Goal: Transaction & Acquisition: Purchase product/service

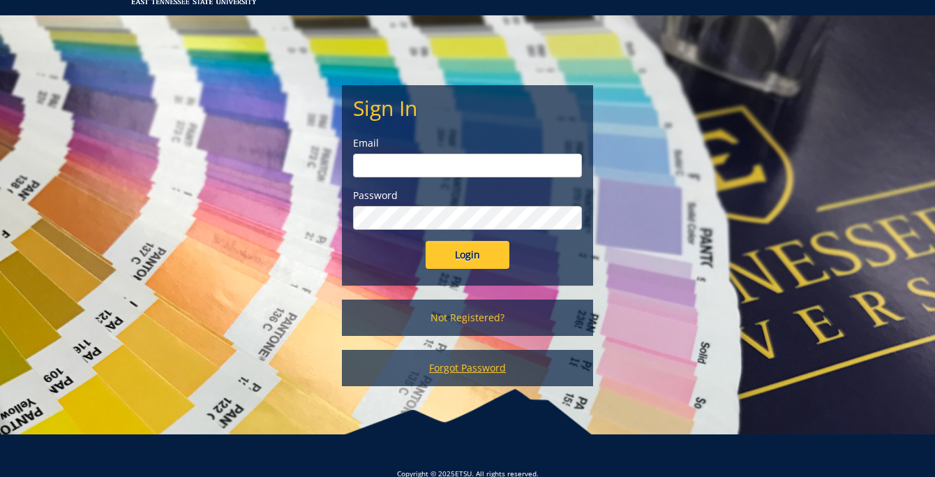
scroll to position [103, 0]
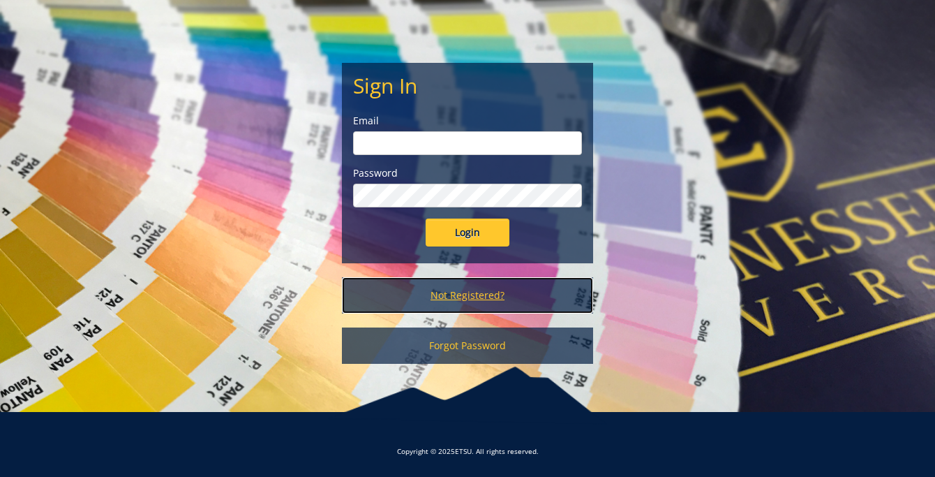
click at [507, 291] on link "Not Registered?" at bounding box center [467, 295] width 251 height 36
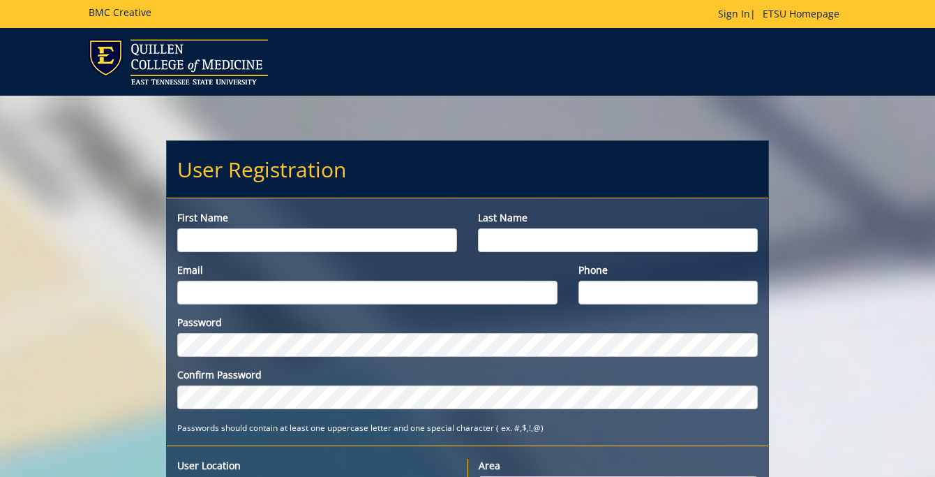
click at [340, 228] on input "First name" at bounding box center [317, 240] width 280 height 24
type input "Abigail"
type input "Horrar"
click at [253, 299] on input "Email" at bounding box center [367, 293] width 380 height 24
type input "[EMAIL_ADDRESS][DOMAIN_NAME]"
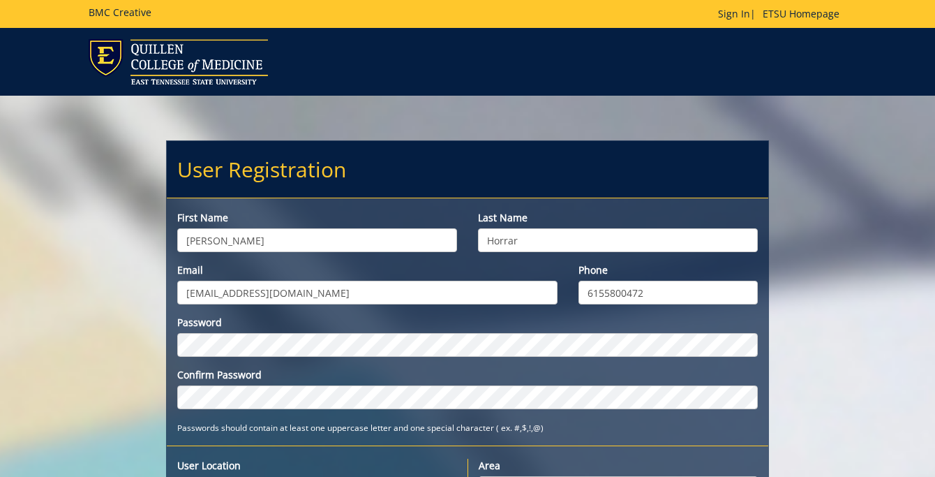
type input "6155800472"
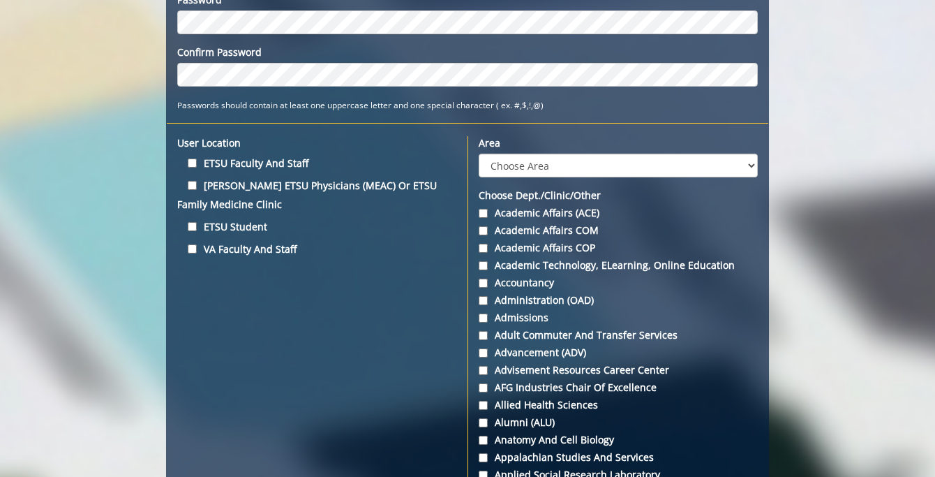
scroll to position [318, 0]
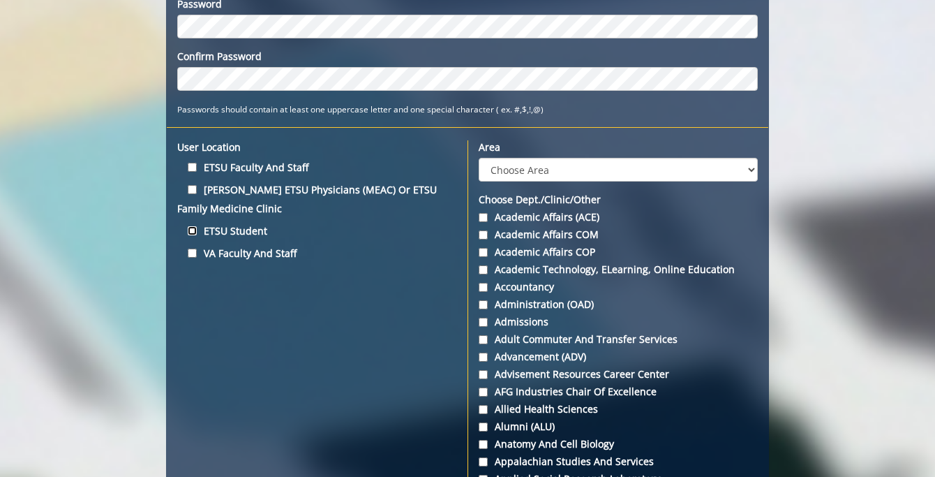
click at [188, 232] on input "ETSU Student" at bounding box center [192, 230] width 9 height 9
checkbox input "true"
click at [199, 191] on label "Quillen ETSU Physicians (MEAC) or ETSU Family Medicine Clinic" at bounding box center [317, 199] width 280 height 38
click at [197, 191] on input "Quillen ETSU Physicians (MEAC) or ETSU Family Medicine Clinic" at bounding box center [192, 189] width 9 height 9
checkbox input "true"
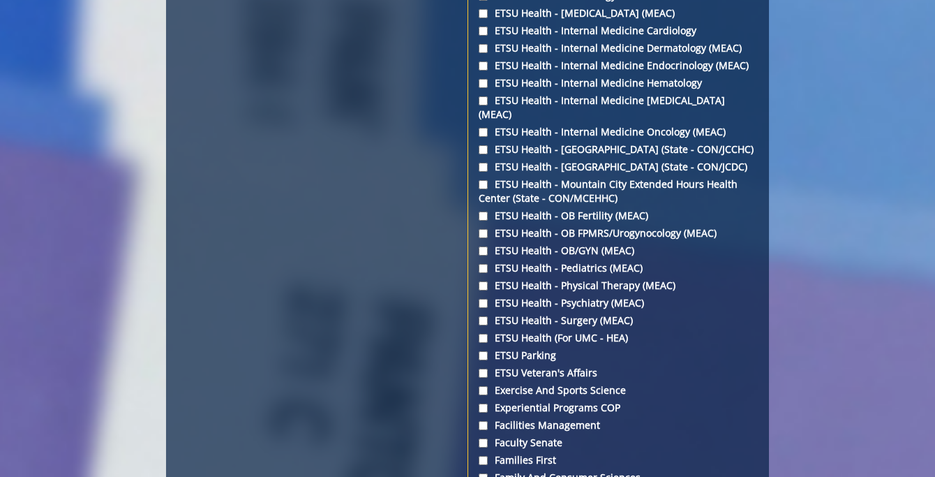
scroll to position [2262, 0]
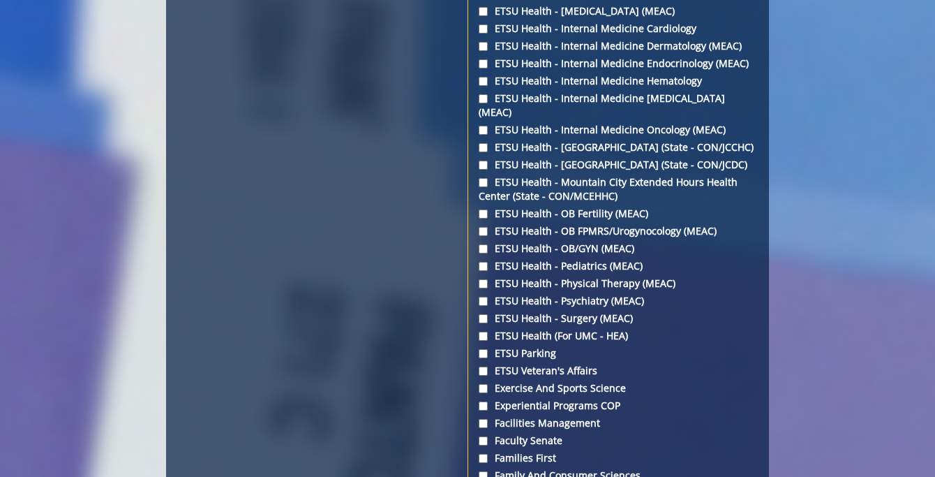
click at [611, 259] on label "ETSU Health - Pediatrics (MEAC)" at bounding box center [618, 266] width 279 height 14
click at [488, 262] on input "ETSU Health - Pediatrics (MEAC)" at bounding box center [483, 266] width 9 height 9
checkbox input "true"
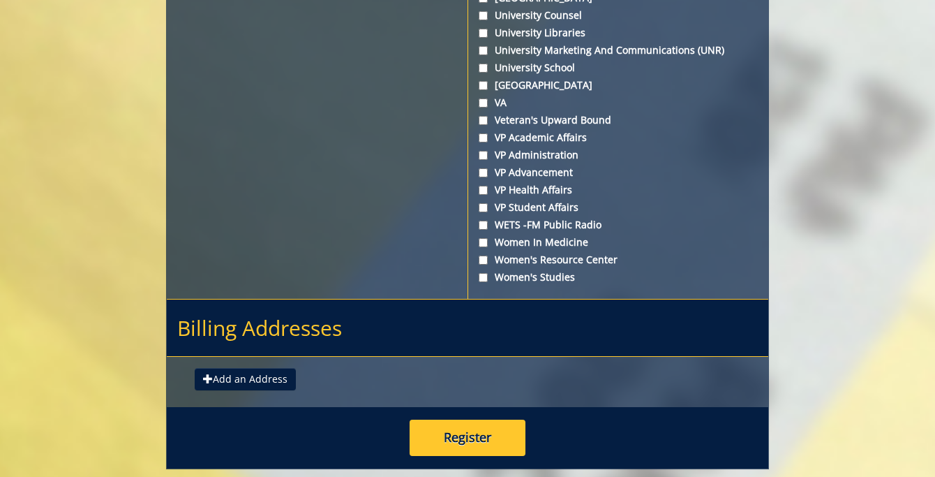
scroll to position [5365, 0]
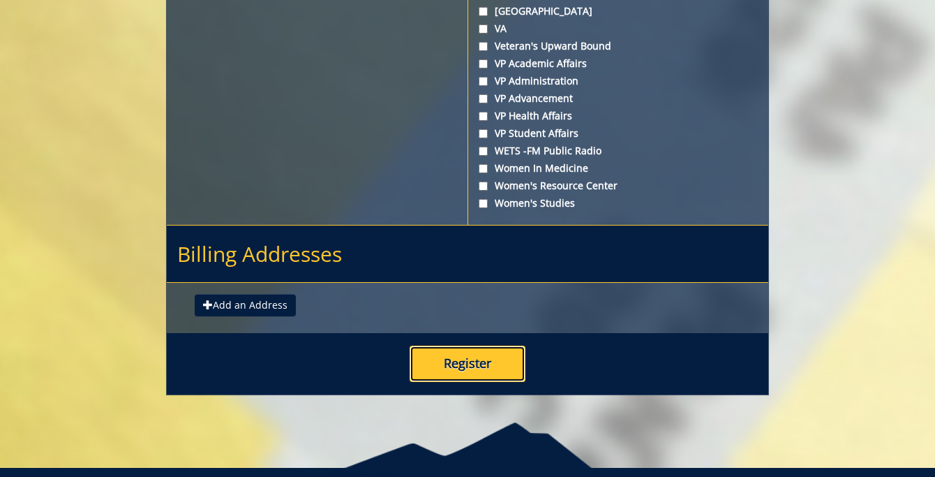
click at [433, 346] on button "Register" at bounding box center [468, 364] width 116 height 36
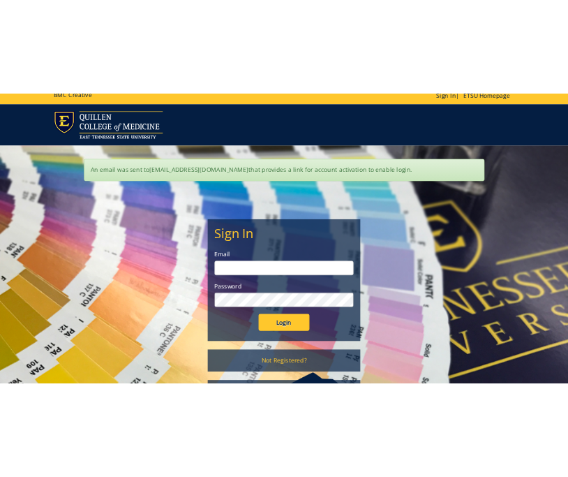
scroll to position [15, 0]
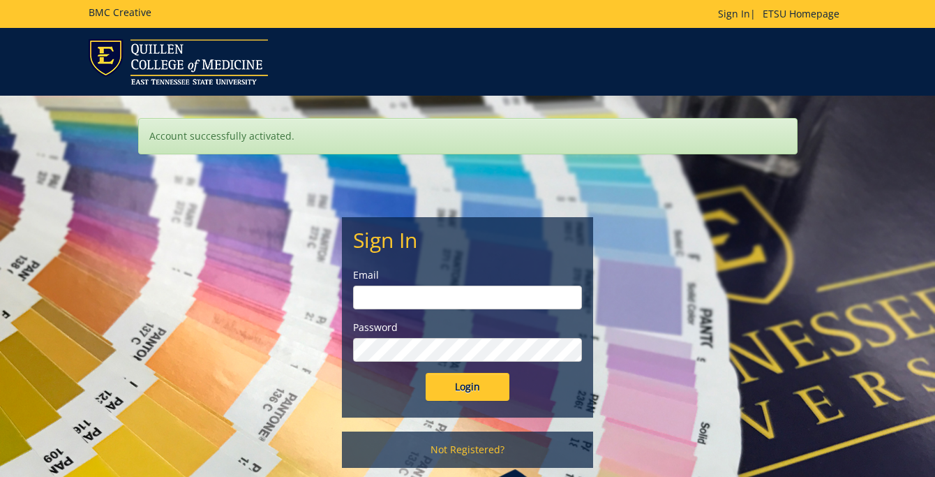
click at [520, 301] on input "email" at bounding box center [467, 297] width 229 height 24
click at [426, 294] on input "horrar@etsu,.edu" at bounding box center [467, 297] width 229 height 24
type input "[EMAIL_ADDRESS][DOMAIN_NAME]"
click at [426, 373] on input "Login" at bounding box center [468, 387] width 84 height 28
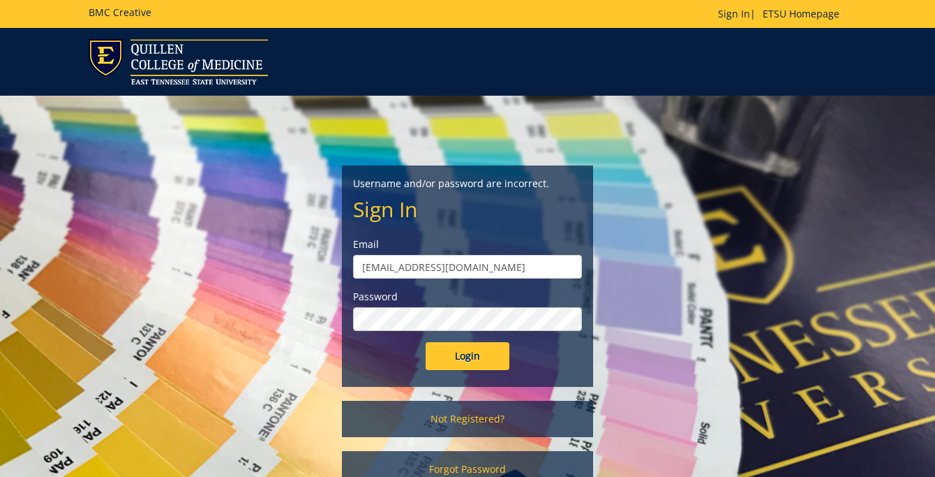
click at [395, 267] on input "[EMAIL_ADDRESS][DOMAIN_NAME]" at bounding box center [467, 267] width 229 height 24
click at [362, 266] on input "horrar@etsu.edu" at bounding box center [467, 267] width 229 height 24
click at [426, 342] on input "Login" at bounding box center [468, 356] width 84 height 28
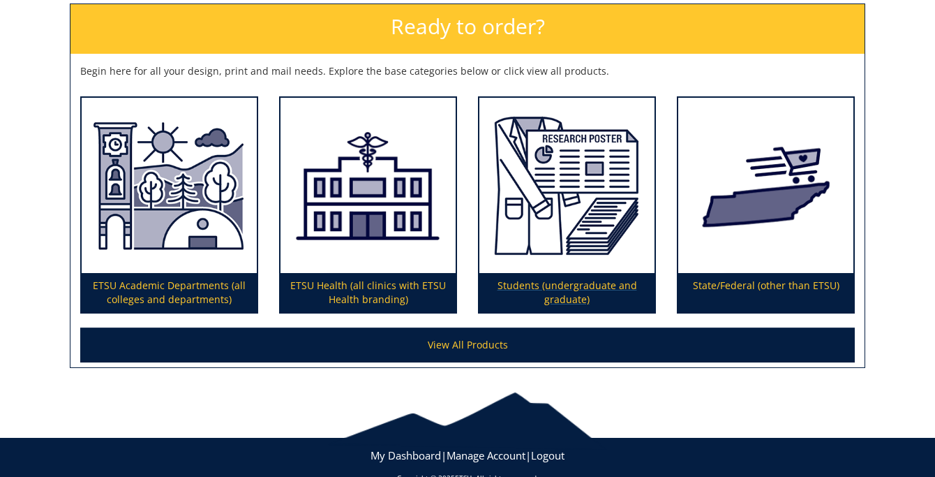
scroll to position [233, 0]
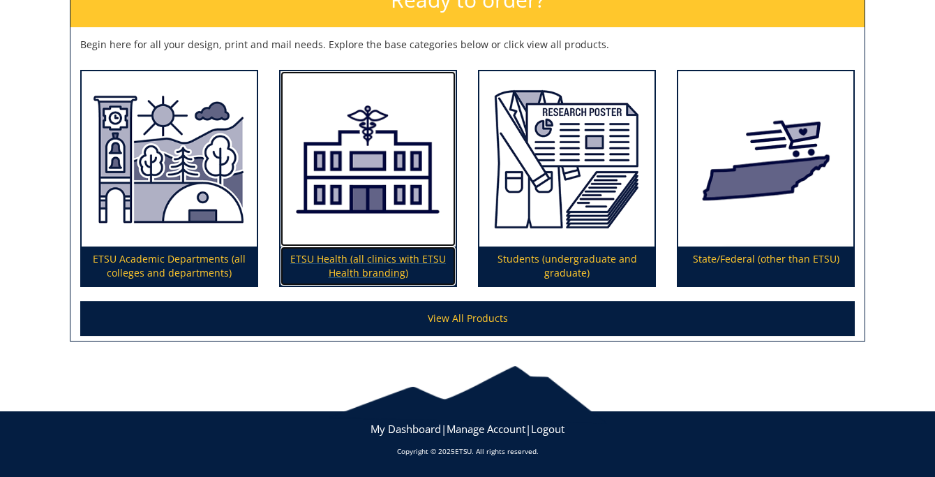
click at [362, 272] on p "ETSU Health (all clinics with ETSU Health branding)" at bounding box center [368, 265] width 175 height 39
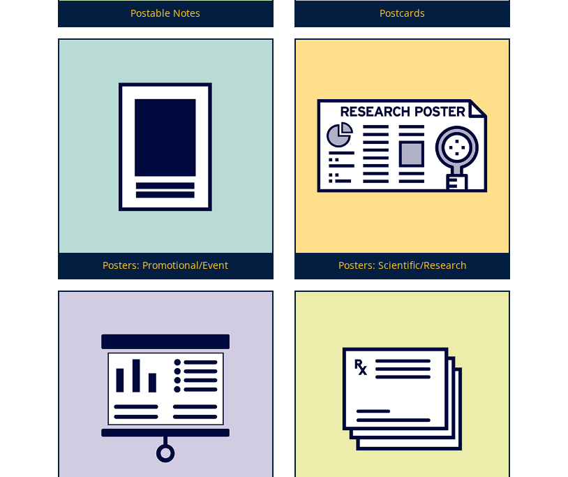
scroll to position [8869, 0]
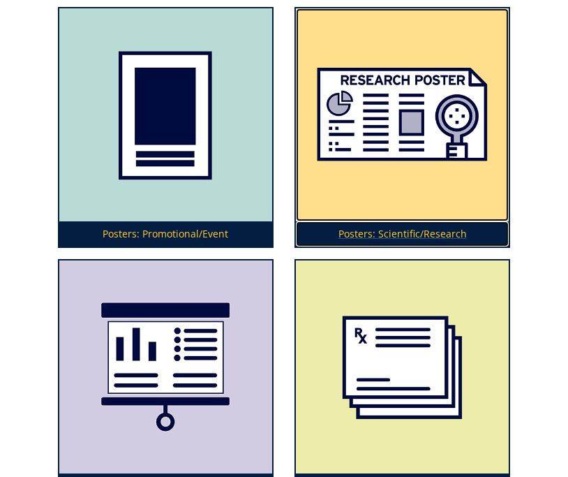
click at [429, 128] on img at bounding box center [402, 114] width 213 height 213
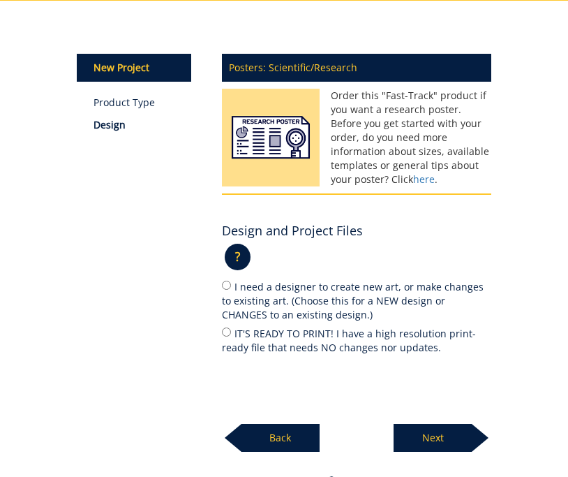
scroll to position [195, 0]
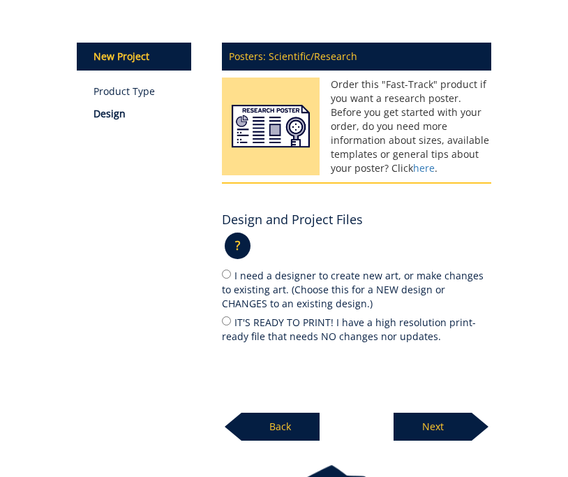
click at [275, 325] on label "IT'S READY TO PRINT! I have a high resolution print-ready file that needs NO ch…" at bounding box center [357, 328] width 270 height 29
click at [231, 325] on input "IT'S READY TO PRINT! I have a high resolution print-ready file that needs NO ch…" at bounding box center [226, 320] width 9 height 9
radio input "true"
click at [445, 420] on p "Next" at bounding box center [433, 427] width 78 height 28
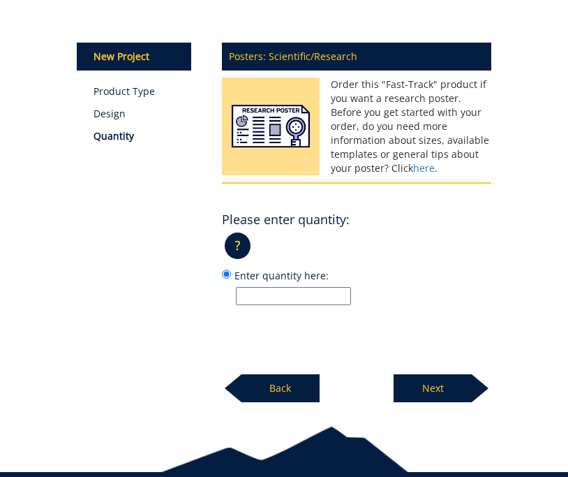
click at [329, 292] on input "Enter quantity here:" at bounding box center [293, 296] width 115 height 18
type input "1"
click at [428, 388] on p "Next" at bounding box center [433, 388] width 78 height 28
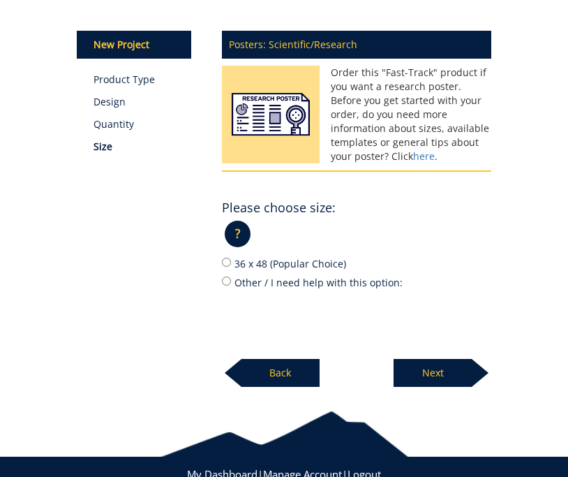
scroll to position [205, 0]
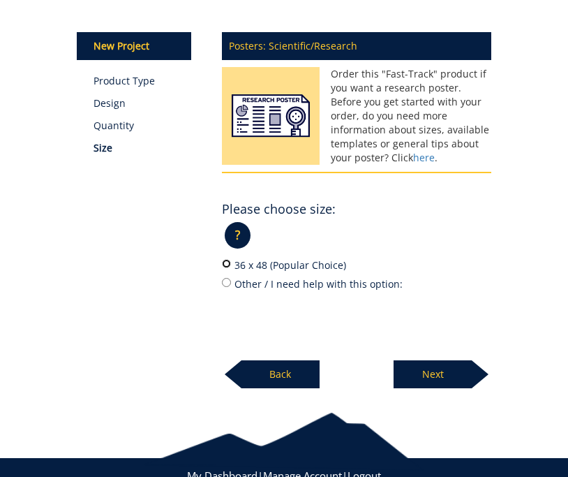
click at [228, 264] on input "36 x 48 (Popular Choice)" at bounding box center [226, 263] width 9 height 9
radio input "true"
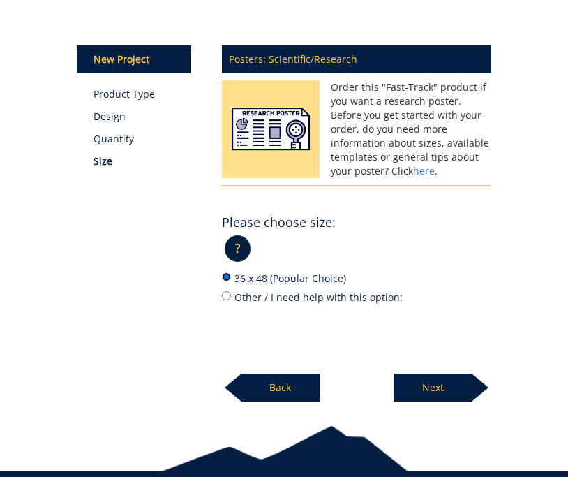
scroll to position [181, 0]
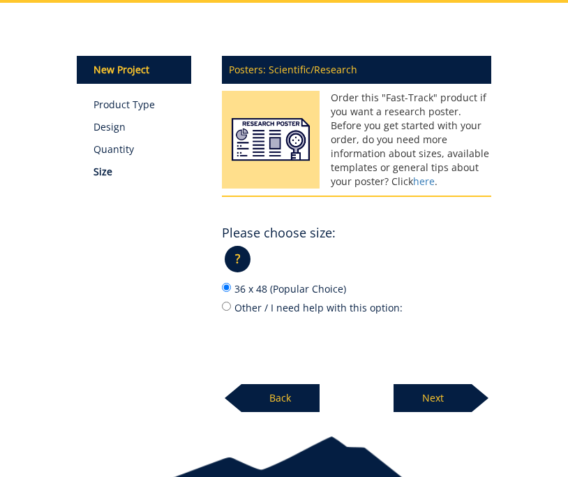
click at [397, 140] on p "Order this "Fast-Track" product if you want a research poster. Before you get s…" at bounding box center [357, 140] width 270 height 98
click at [413, 185] on link "here" at bounding box center [424, 181] width 22 height 13
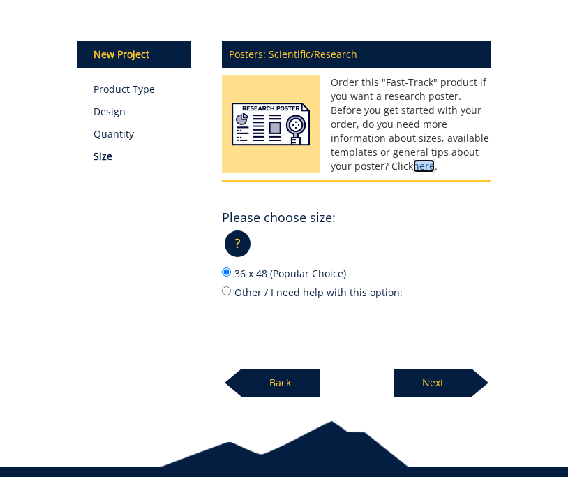
scroll to position [200, 0]
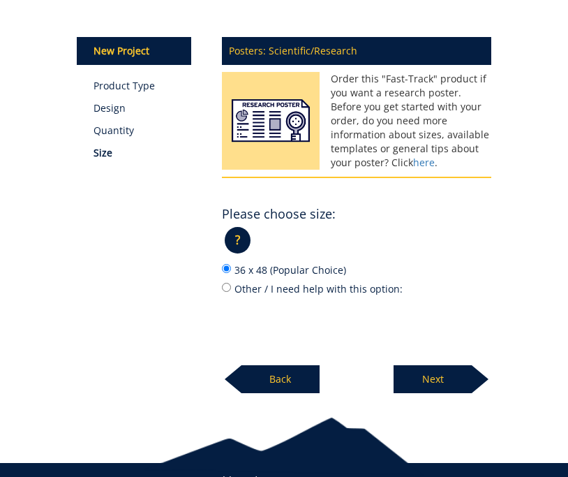
click at [425, 153] on p "Order this "Fast-Track" product if you want a research poster. Before you get s…" at bounding box center [357, 121] width 270 height 98
click at [229, 288] on input "Other / I need help with this option:" at bounding box center [226, 287] width 9 height 9
radio input "true"
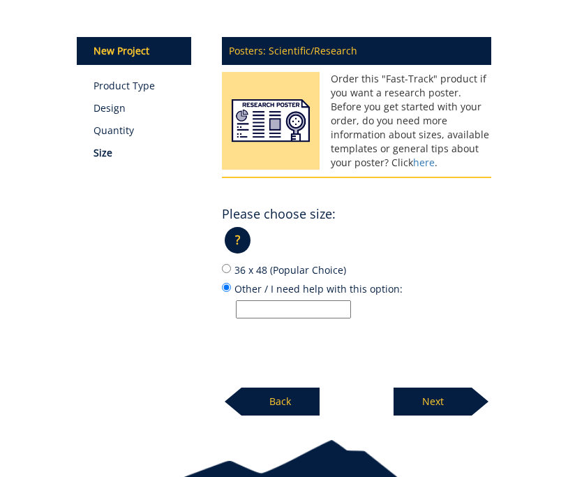
click at [254, 304] on input "Other / I need help with this option:" at bounding box center [293, 309] width 115 height 18
click at [267, 309] on input "Other / I need help with this option:" at bounding box center [293, 309] width 115 height 18
paste input "60 inches wide × 33.75 inches tall"
drag, startPoint x: 340, startPoint y: 311, endPoint x: 392, endPoint y: 309, distance: 52.4
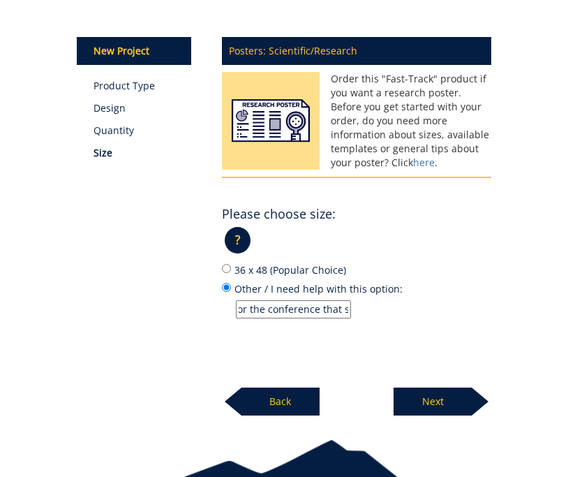
click at [392, 309] on p "60 inches wide × 33.75 inches tall (the largst dimensions for the conference th…" at bounding box center [364, 309] width 256 height 18
click at [349, 307] on input "60 inches wide × 33.75 inches tall (the largst dimensions for the conference th…" at bounding box center [293, 309] width 115 height 18
drag, startPoint x: 331, startPoint y: 311, endPoint x: 392, endPoint y: 311, distance: 60.7
click at [392, 311] on p "60 inches wide × 33.75 inches tall (the largst dimensions for the conference th…" at bounding box center [364, 309] width 256 height 18
click at [310, 300] on input "60 inches wide × 33.75 inches tall (the largst dimensions for the conference th…" at bounding box center [293, 309] width 115 height 18
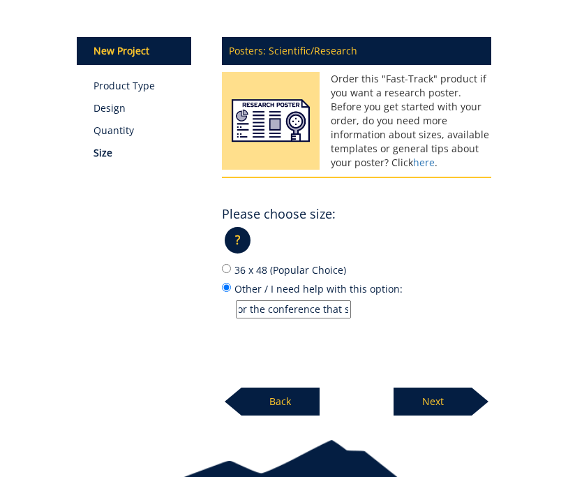
drag, startPoint x: 347, startPoint y: 309, endPoint x: 307, endPoint y: 309, distance: 39.8
click at [307, 309] on input "60 inches wide × 33.75 inches tall (the largst dimensions for the conference th…" at bounding box center [293, 309] width 115 height 18
type input "60 inches wide × 33.75 inches tall (the largst dimensions for the conference)--…"
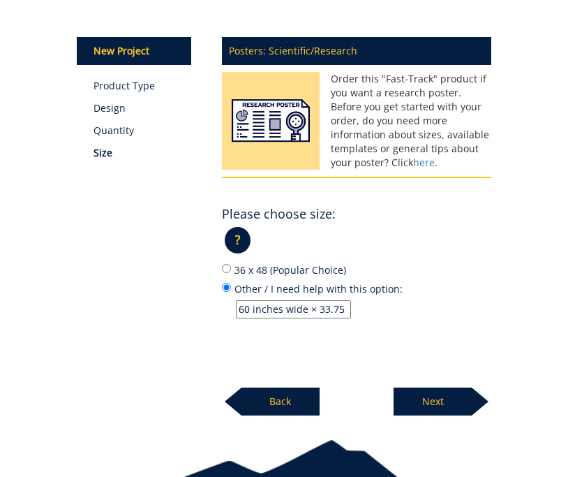
click at [425, 392] on p "Next" at bounding box center [433, 401] width 78 height 28
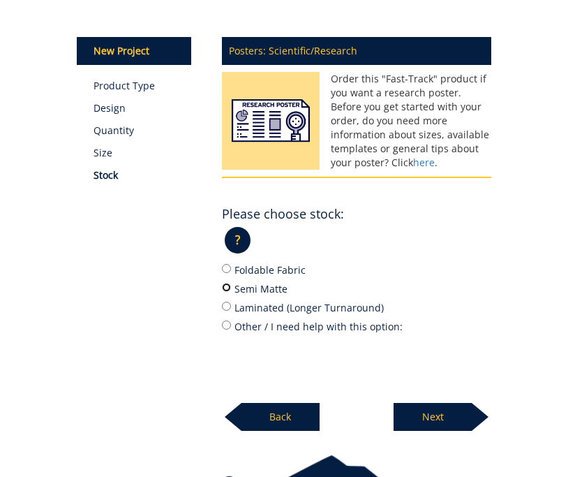
click at [230, 285] on input "Semi Matte" at bounding box center [226, 287] width 9 height 9
radio input "true"
click at [450, 418] on p "Next" at bounding box center [433, 417] width 78 height 28
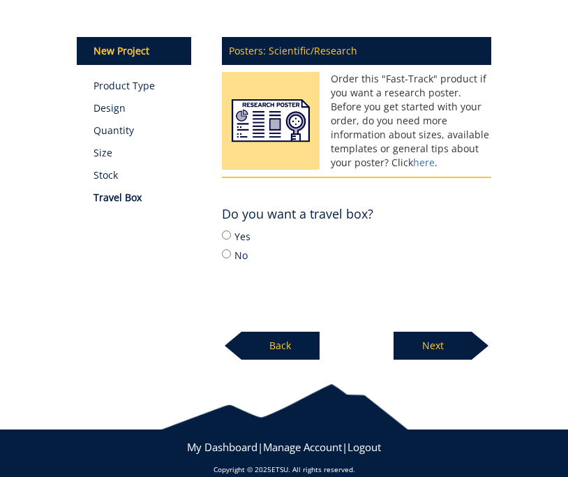
click at [232, 243] on div "Yes No" at bounding box center [357, 245] width 270 height 34
click at [226, 235] on input "Yes" at bounding box center [226, 234] width 9 height 9
radio input "true"
click at [422, 350] on p "Next" at bounding box center [433, 346] width 78 height 28
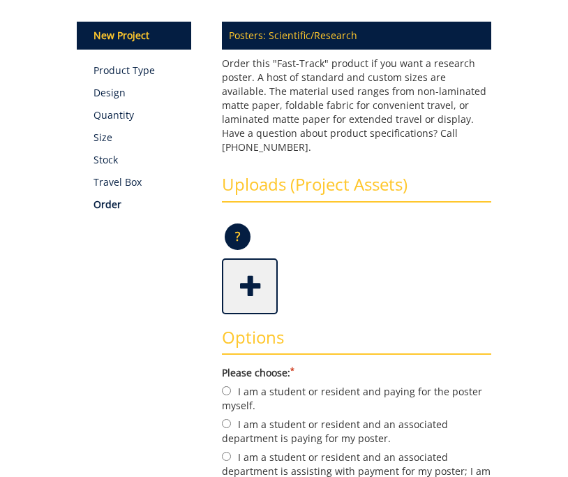
scroll to position [217, 0]
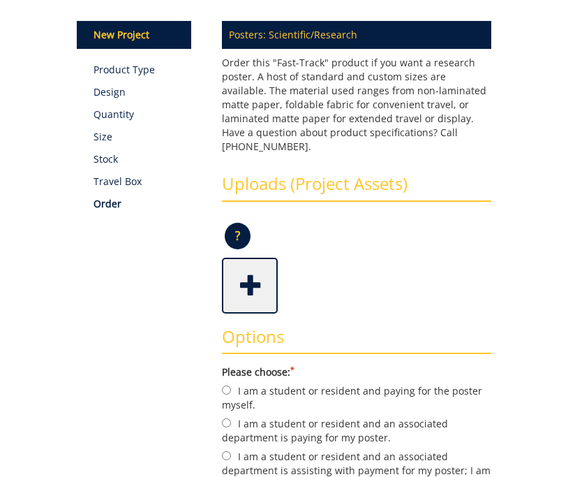
click at [246, 277] on span at bounding box center [251, 284] width 56 height 49
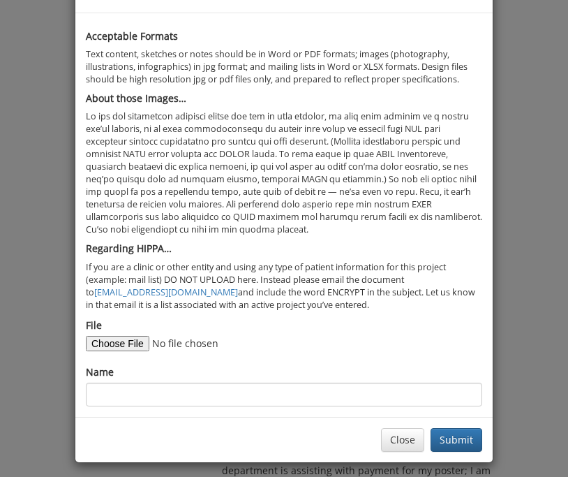
scroll to position [55, 0]
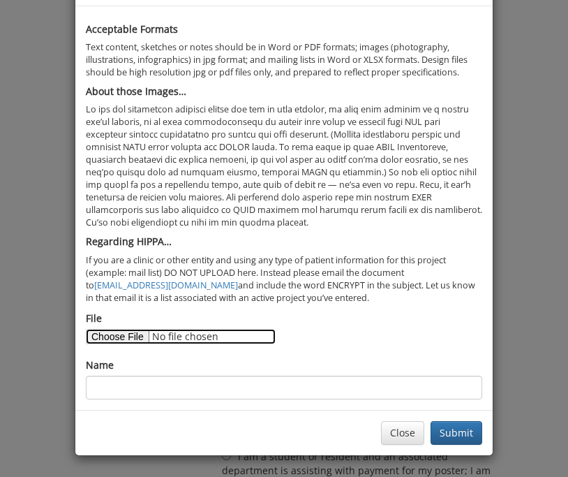
click at [129, 336] on input "File" at bounding box center [181, 336] width 190 height 15
type input "C:\fakepath\CLD Research Poster.pdf"
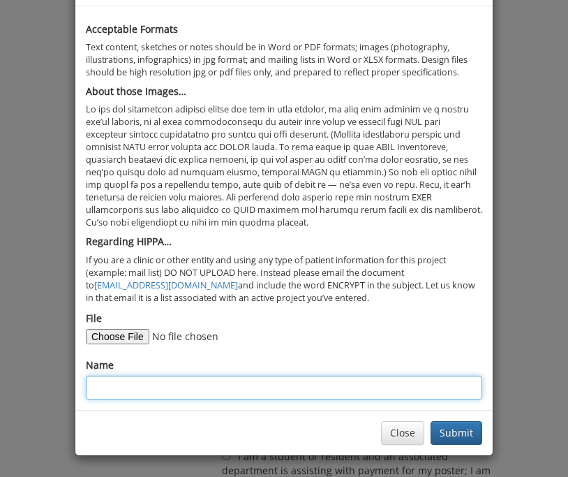
click at [356, 390] on input "Name" at bounding box center [284, 388] width 396 height 24
type input "Bronchopulmonary Dysplasia Poster"
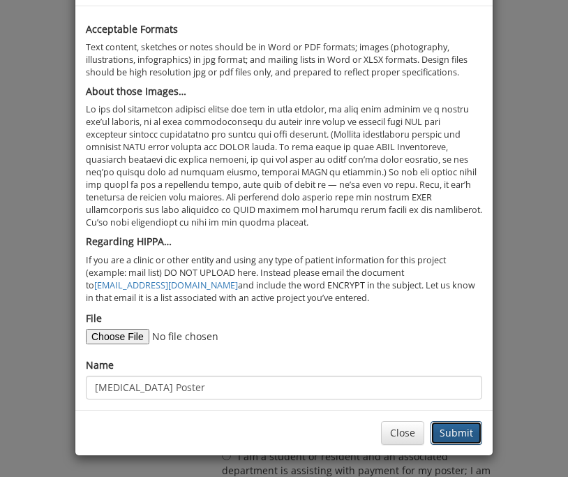
click at [449, 434] on button "Submit" at bounding box center [457, 433] width 52 height 24
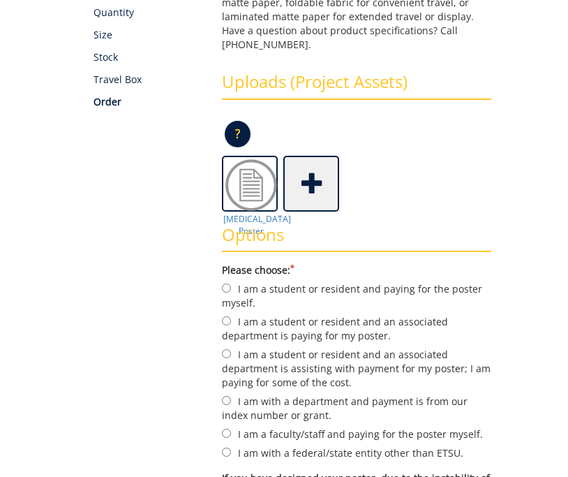
scroll to position [334, 0]
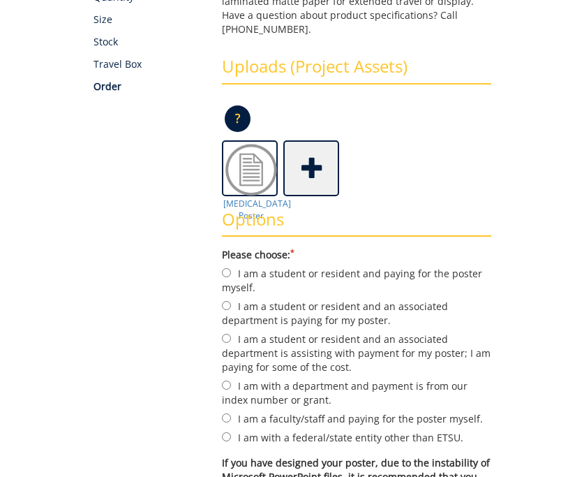
click at [232, 298] on label "I am a student or resident and an associated department is paying for my poster." at bounding box center [357, 312] width 270 height 29
click at [231, 301] on input "I am a student or resident and an associated department is paying for my poster." at bounding box center [226, 305] width 9 height 9
radio input "true"
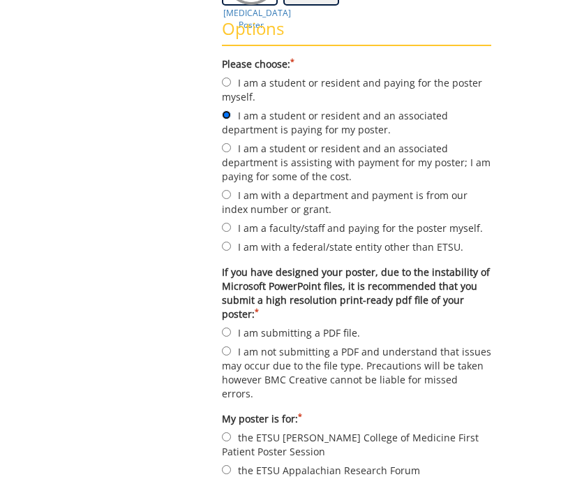
scroll to position [526, 0]
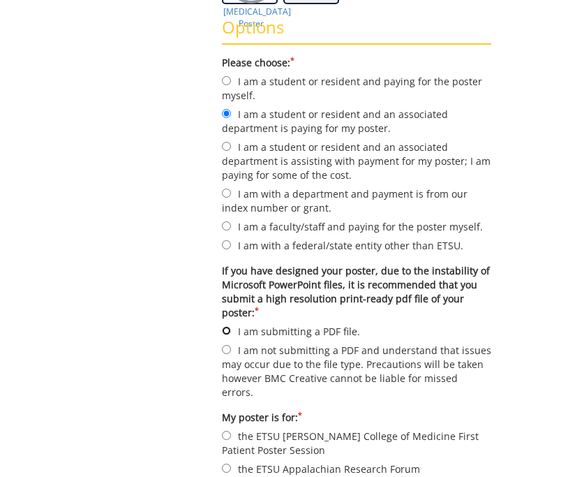
click at [228, 326] on input "I am submitting a PDF file." at bounding box center [226, 330] width 9 height 9
radio input "true"
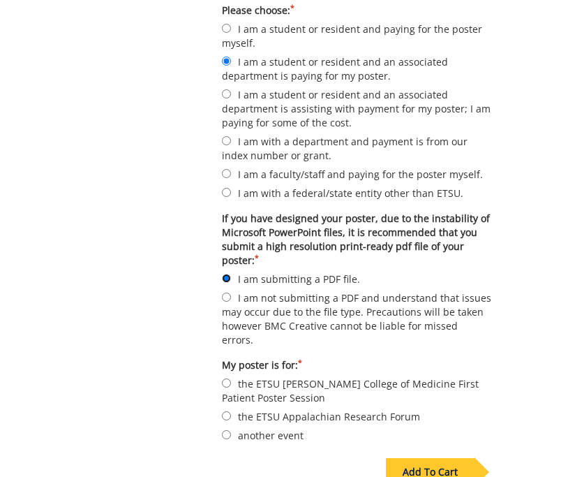
scroll to position [602, 0]
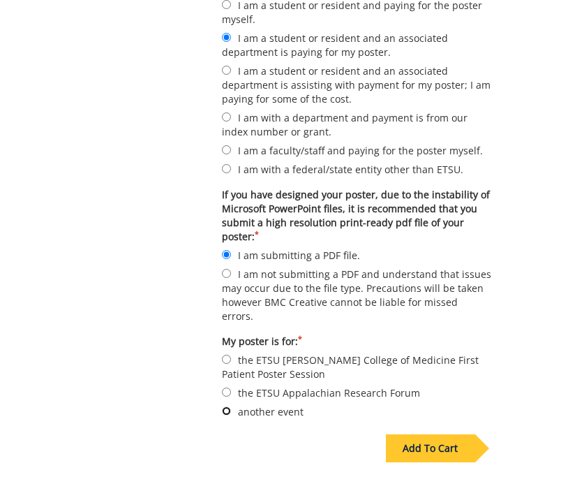
click at [225, 406] on input "another event" at bounding box center [226, 410] width 9 height 9
radio input "true"
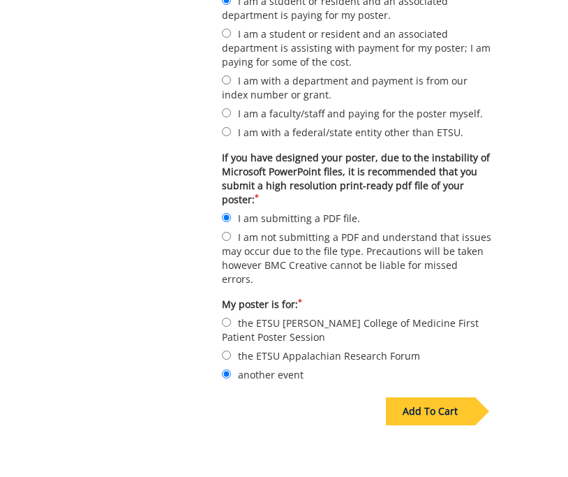
scroll to position [761, 0]
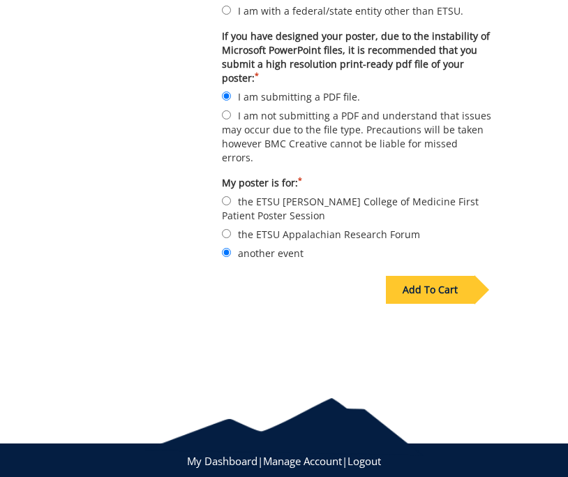
click at [420, 276] on div "Add To Cart" at bounding box center [430, 290] width 89 height 28
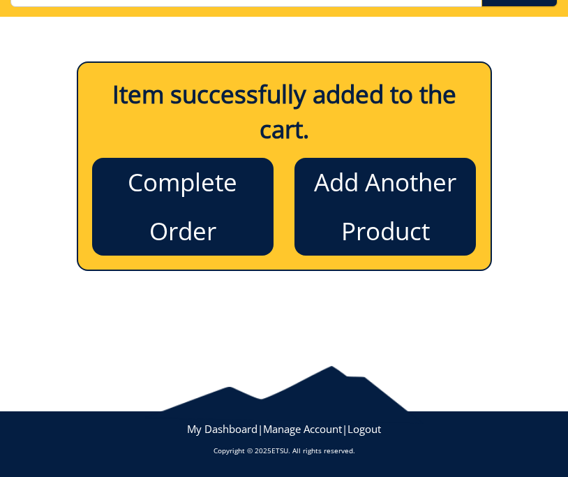
scroll to position [167, 0]
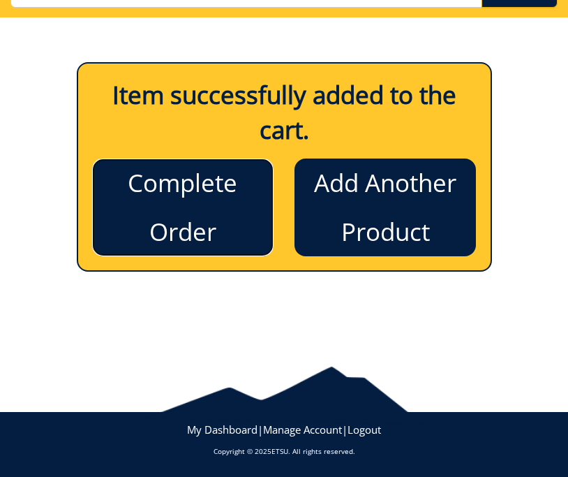
click at [245, 193] on link "Complete Order" at bounding box center [182, 207] width 181 height 98
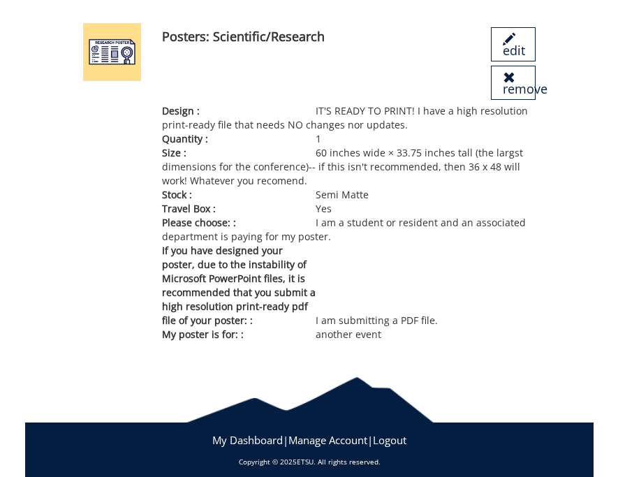
scroll to position [256, 0]
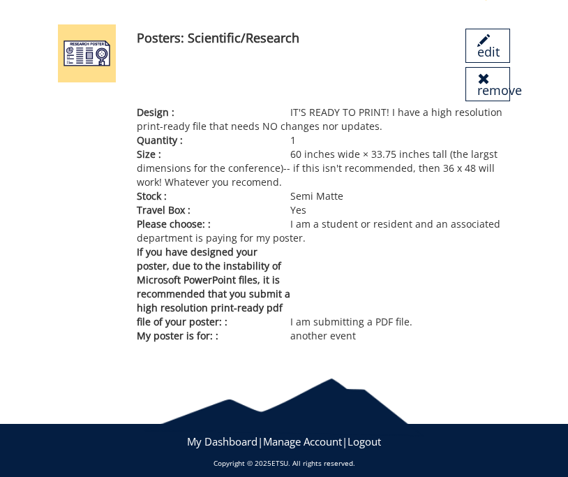
click at [432, 114] on p "Design : IT'S READY TO PRINT! I have a high resolution print-ready file that ne…" at bounding box center [323, 119] width 373 height 28
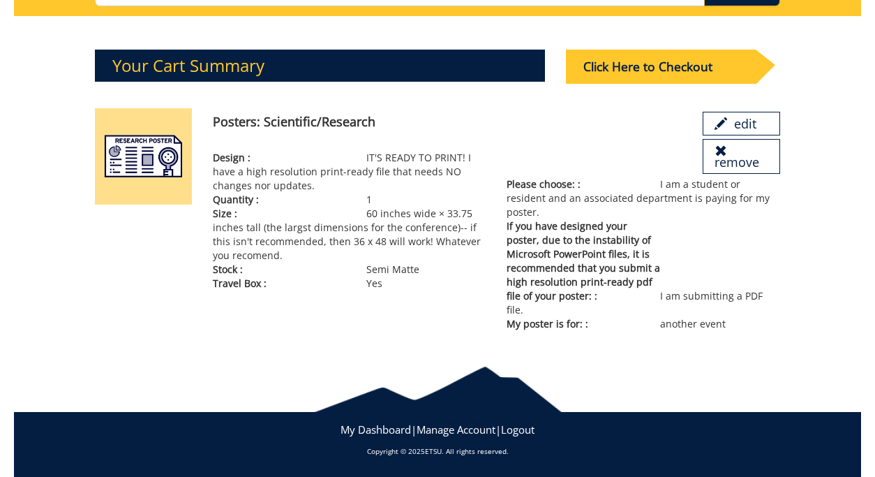
scroll to position [127, 0]
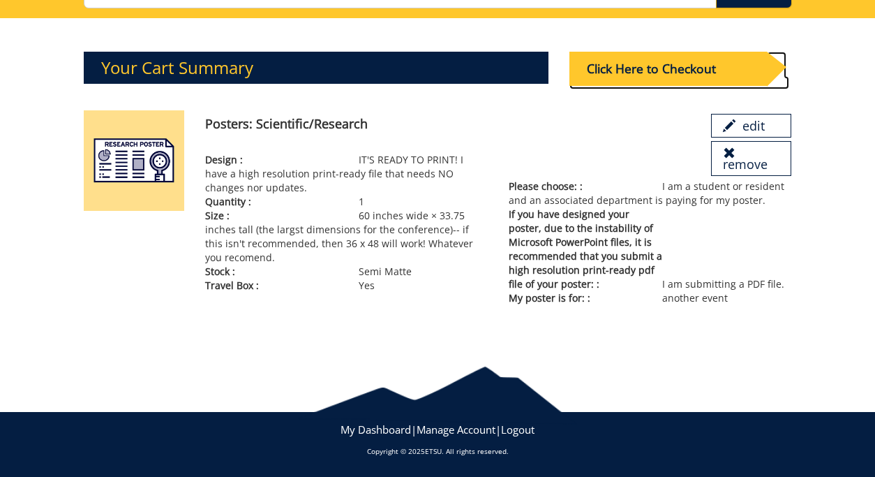
click at [568, 67] on div "Click Here to Checkout" at bounding box center [669, 69] width 198 height 34
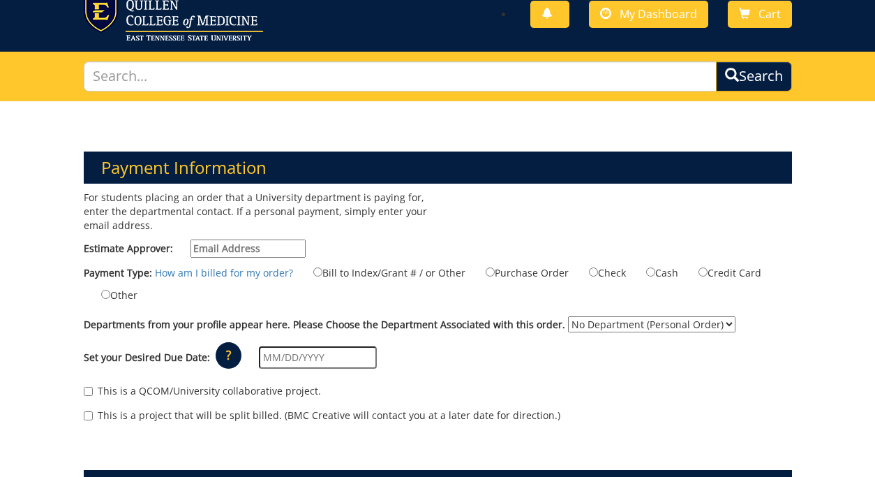
scroll to position [63, 0]
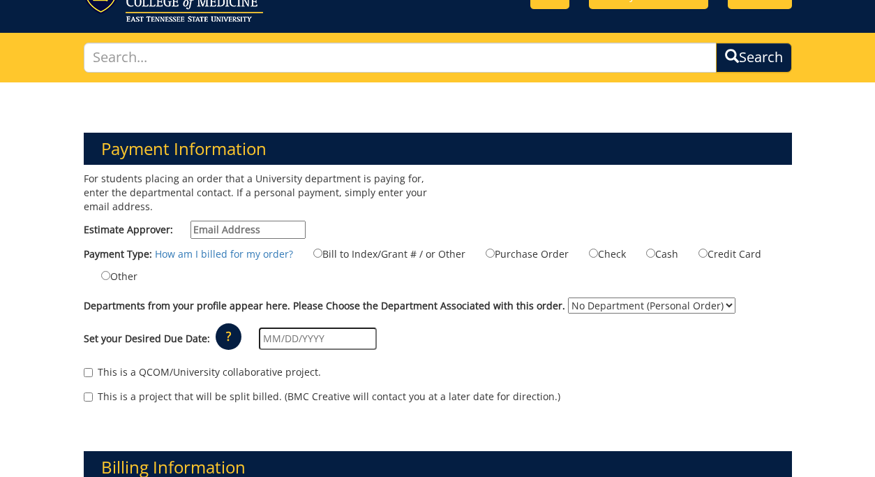
click at [271, 228] on input "Estimate Approver:" at bounding box center [248, 230] width 115 height 18
click at [159, 362] on div "This is a QCOM/University collaborative project. This is a project that will be…" at bounding box center [437, 387] width 729 height 59
click at [316, 330] on input "text" at bounding box center [318, 338] width 118 height 22
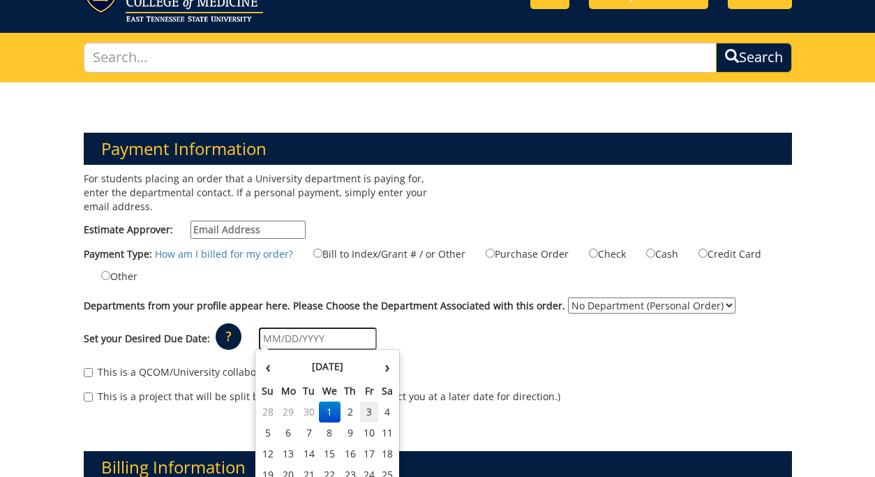
click at [371, 410] on td "3" at bounding box center [369, 411] width 19 height 21
type input "[DATE]"
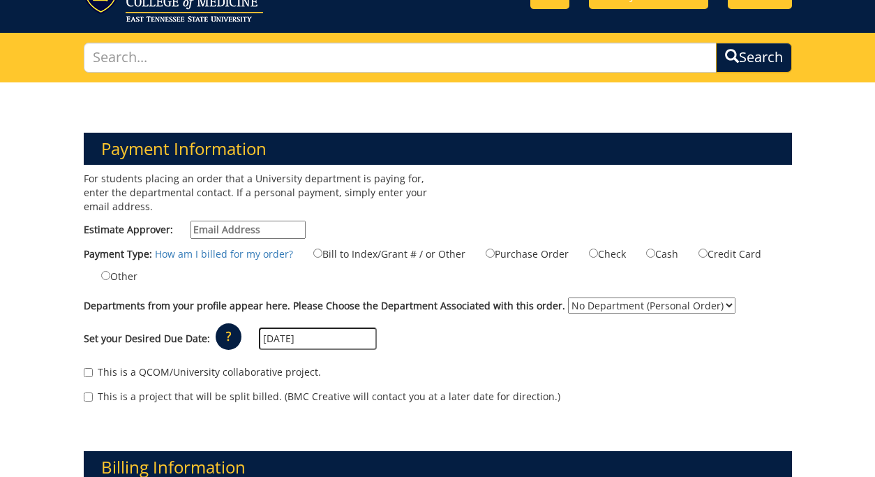
click at [587, 299] on select "No Department (Personal Order) ETSU Health - Pediatrics (MEAC)" at bounding box center [652, 305] width 168 height 16
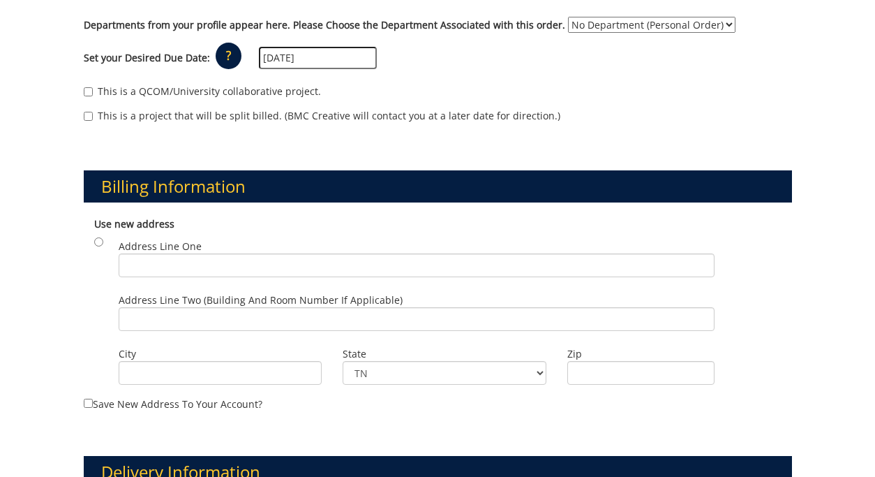
scroll to position [350, 0]
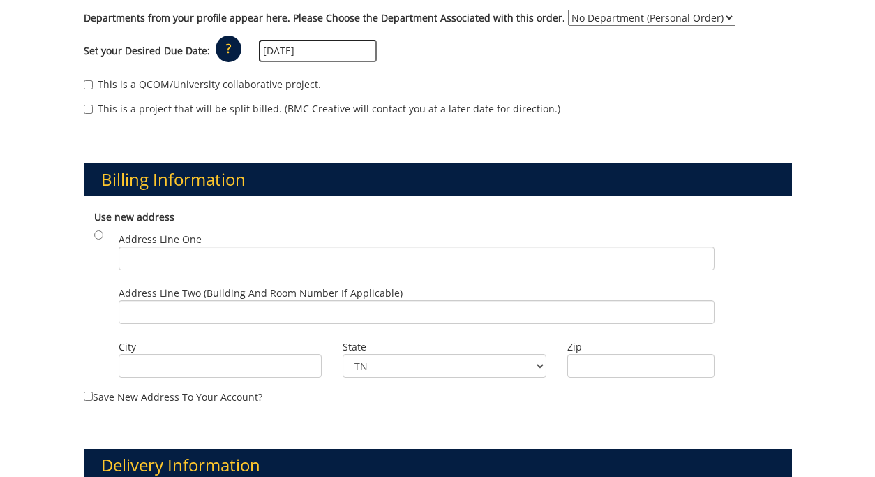
click at [228, 38] on p "?" at bounding box center [229, 49] width 26 height 27
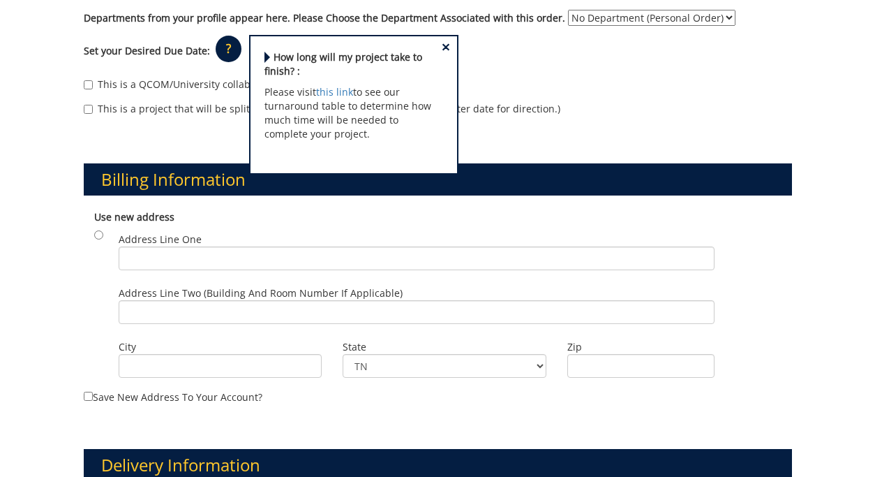
click at [445, 46] on span "×" at bounding box center [446, 47] width 8 height 15
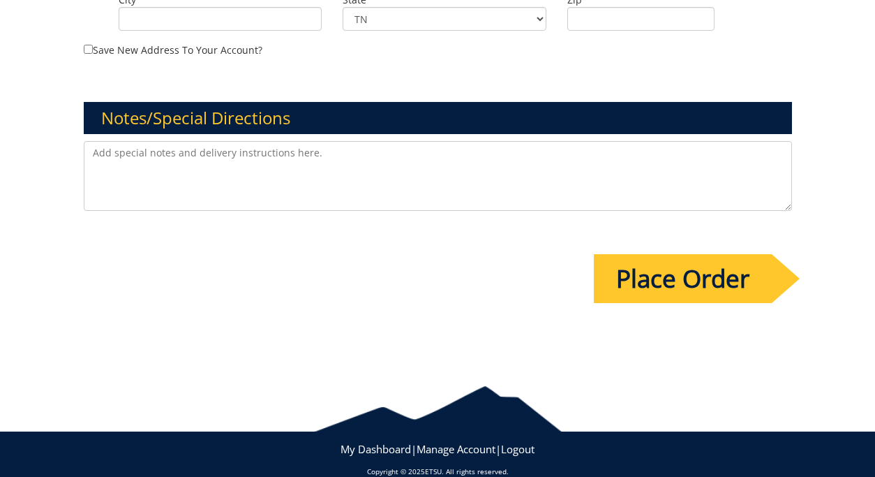
scroll to position [1065, 0]
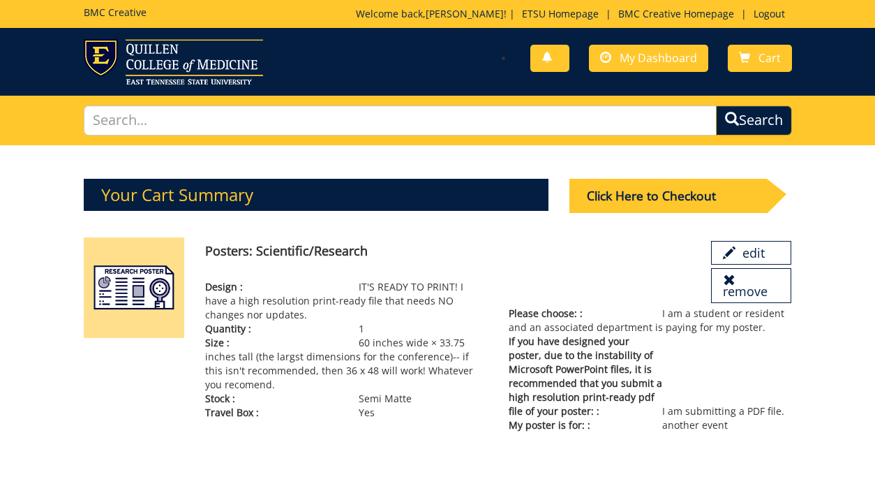
scroll to position [127, 0]
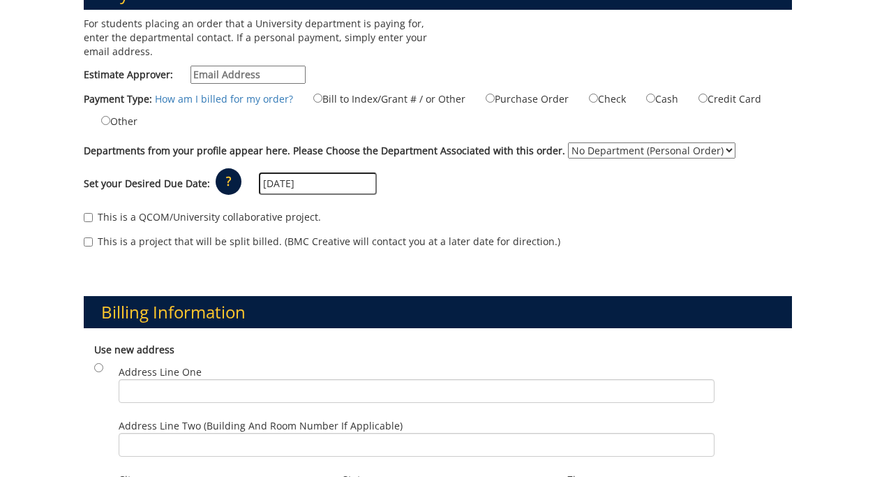
scroll to position [225, 0]
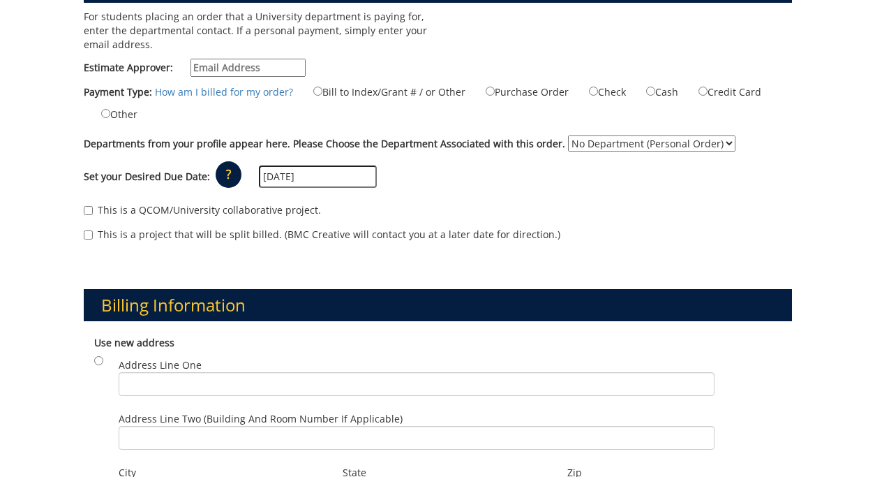
click at [122, 209] on label "This is a QCOM/University collaborative project." at bounding box center [202, 210] width 237 height 14
click at [93, 209] on input "This is a QCOM/University collaborative project." at bounding box center [88, 210] width 9 height 9
checkbox input "true"
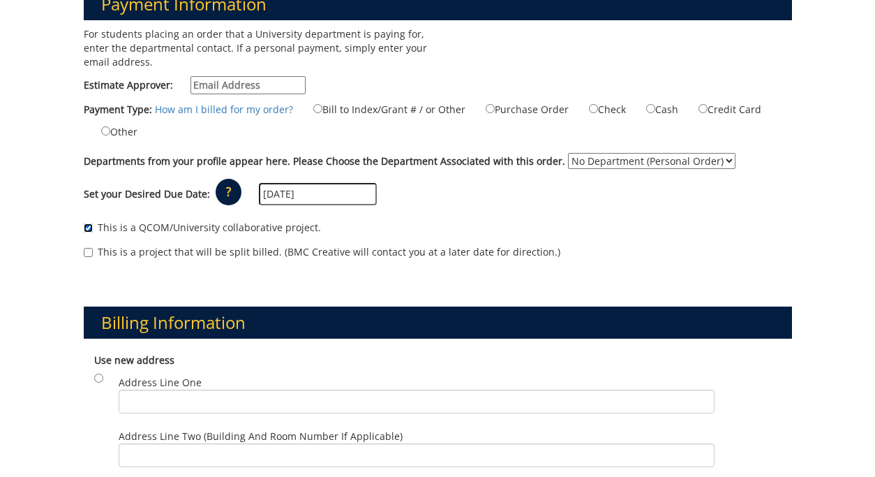
scroll to position [200, 0]
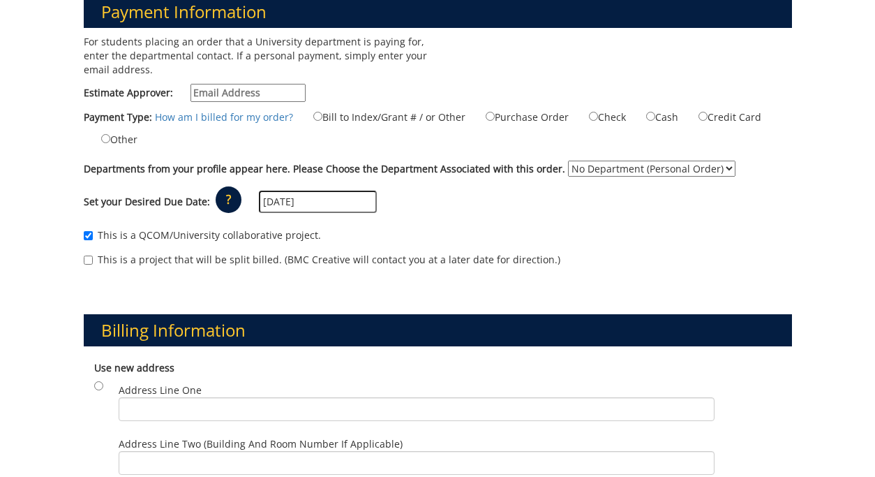
click at [244, 88] on input "Estimate Approver:" at bounding box center [248, 93] width 115 height 18
paste input "[EMAIL_ADDRESS][DOMAIN_NAME]"
type input "[EMAIL_ADDRESS][DOMAIN_NAME]"
click at [375, 165] on label "Departments from your profile appear here. Please Choose the Department Associa…" at bounding box center [325, 169] width 482 height 14
click at [568, 165] on select "No Department (Personal Order) ETSU Health - Pediatrics (MEAC)" at bounding box center [652, 169] width 168 height 16
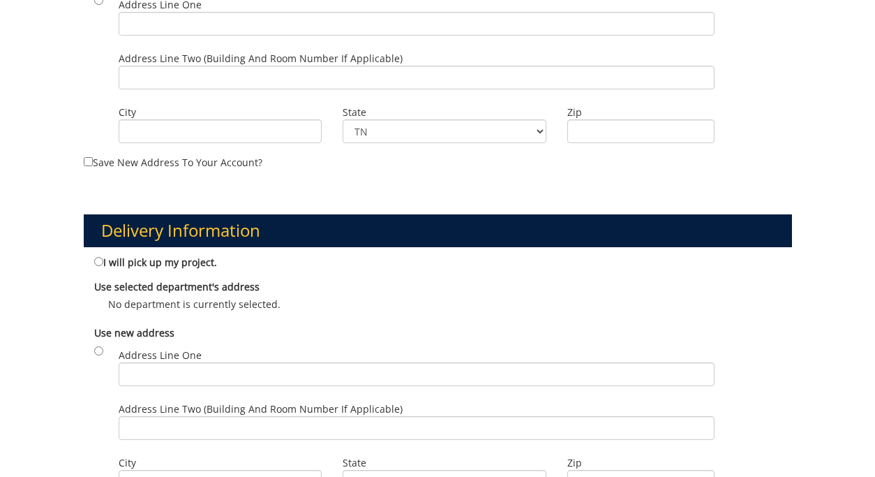
scroll to position [582, 0]
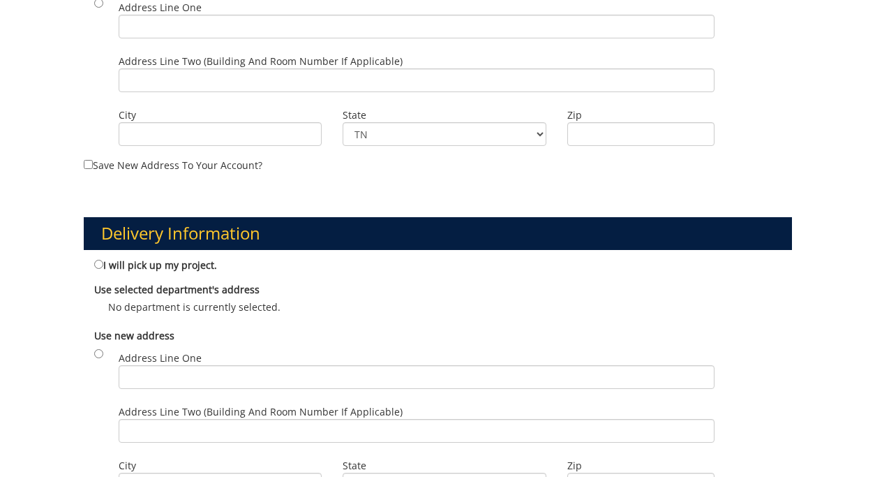
click at [136, 263] on label "I will pick up my project." at bounding box center [155, 264] width 123 height 15
click at [103, 263] on input "I will pick up my project." at bounding box center [98, 264] width 9 height 9
radio input "true"
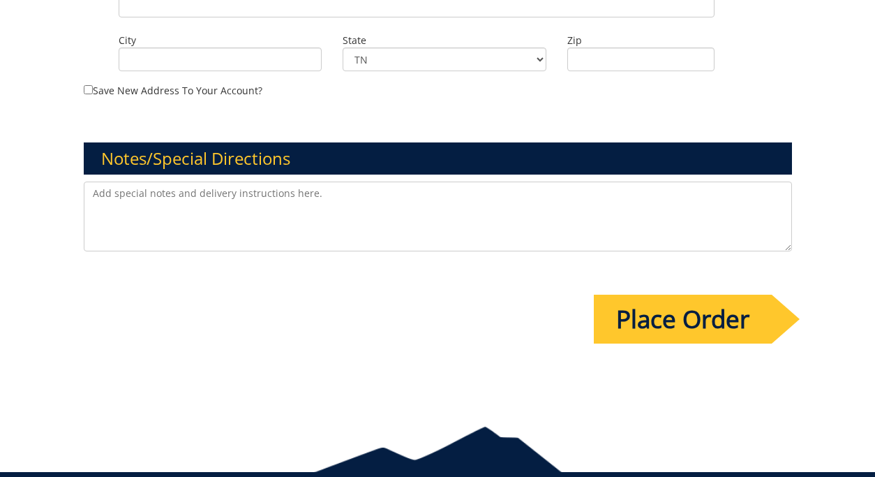
scroll to position [1017, 0]
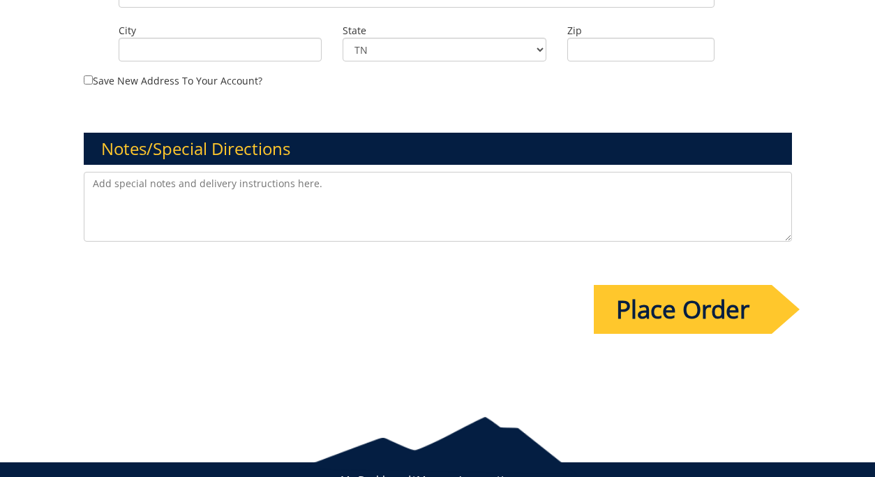
click at [660, 306] on input "Place Order" at bounding box center [683, 309] width 178 height 49
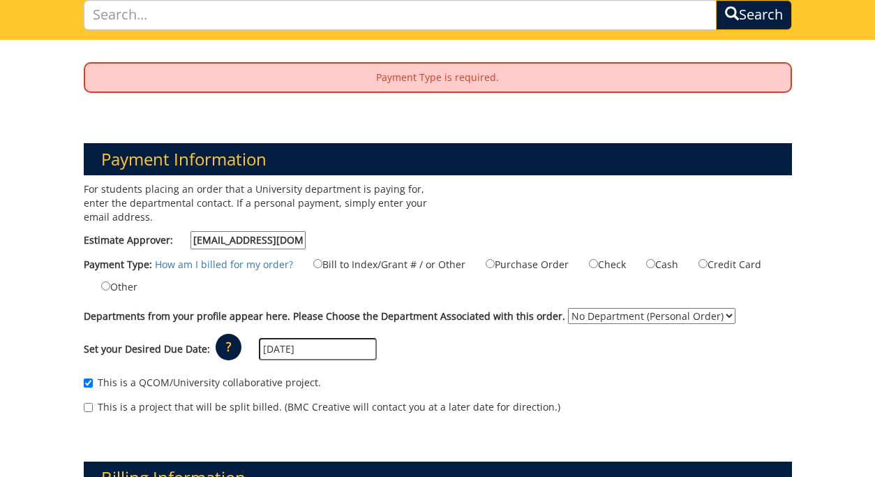
scroll to position [106, 0]
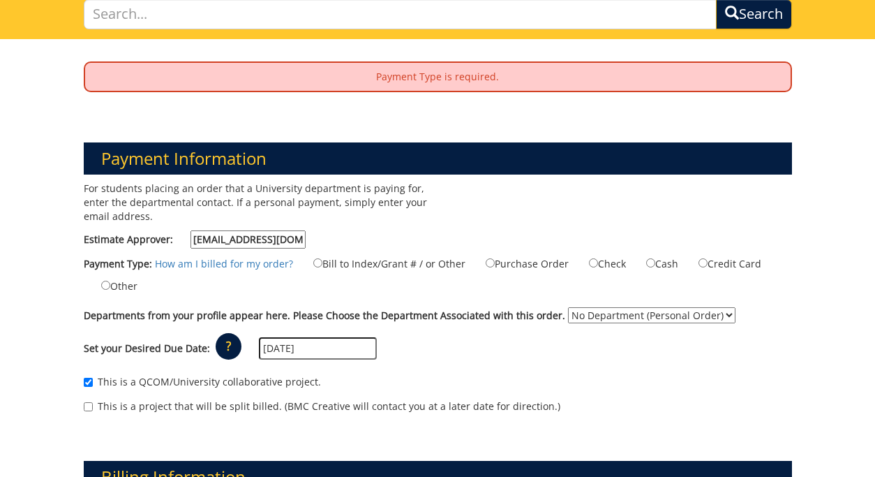
click at [404, 261] on label "Bill to Index/Grant # / or Other" at bounding box center [381, 262] width 170 height 15
click at [322, 261] on input "Bill to Index/Grant # / or Other" at bounding box center [317, 262] width 9 height 9
radio input "true"
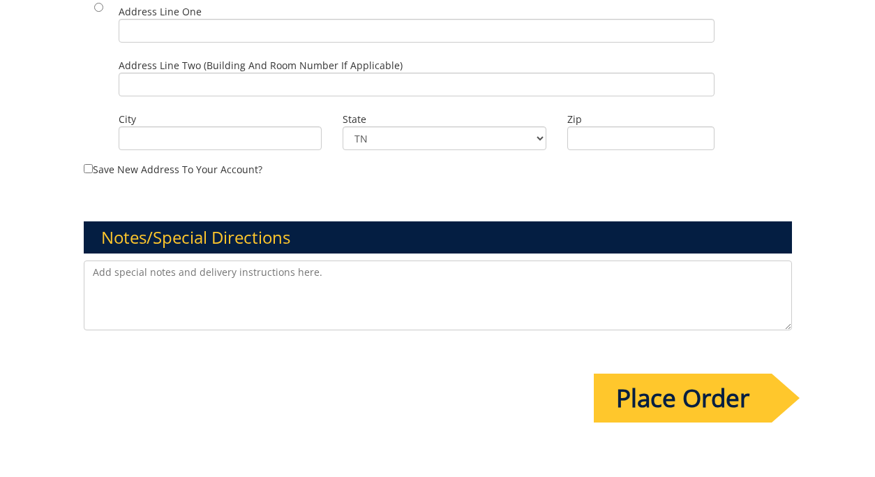
scroll to position [1142, 0]
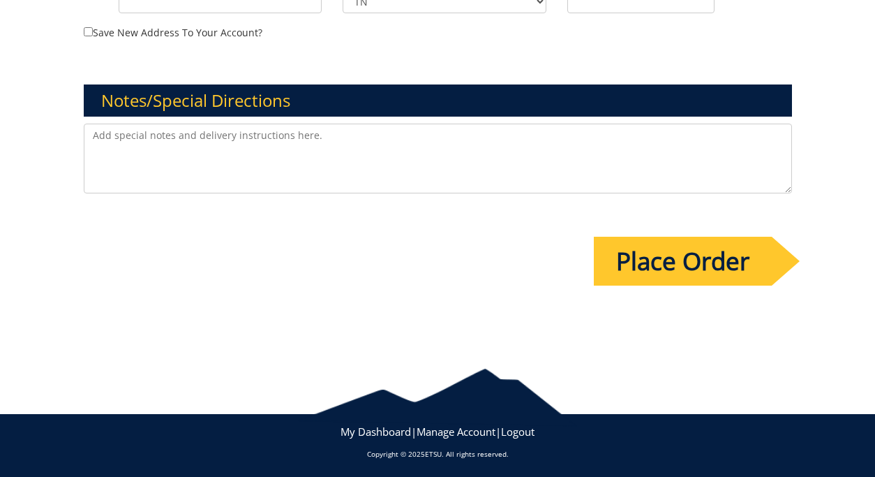
click at [688, 272] on input "Place Order" at bounding box center [683, 261] width 178 height 49
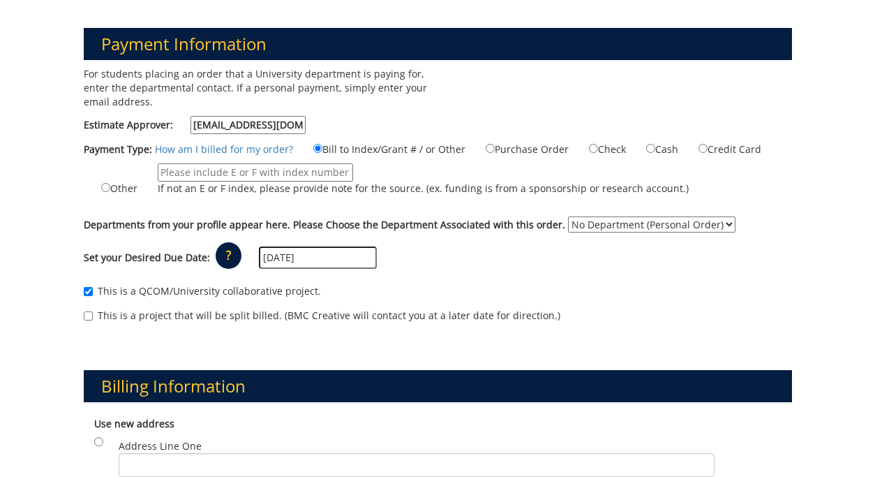
scroll to position [224, 0]
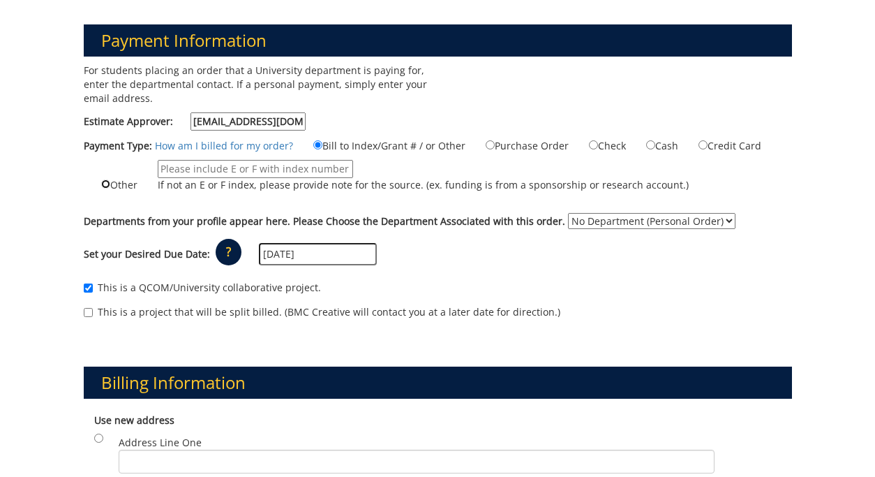
click at [105, 188] on input "Other" at bounding box center [105, 183] width 9 height 9
radio input "true"
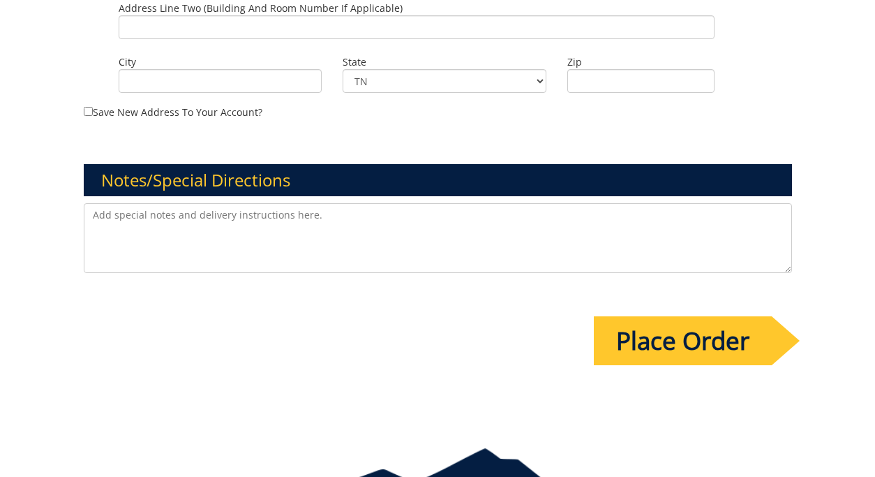
scroll to position [1118, 0]
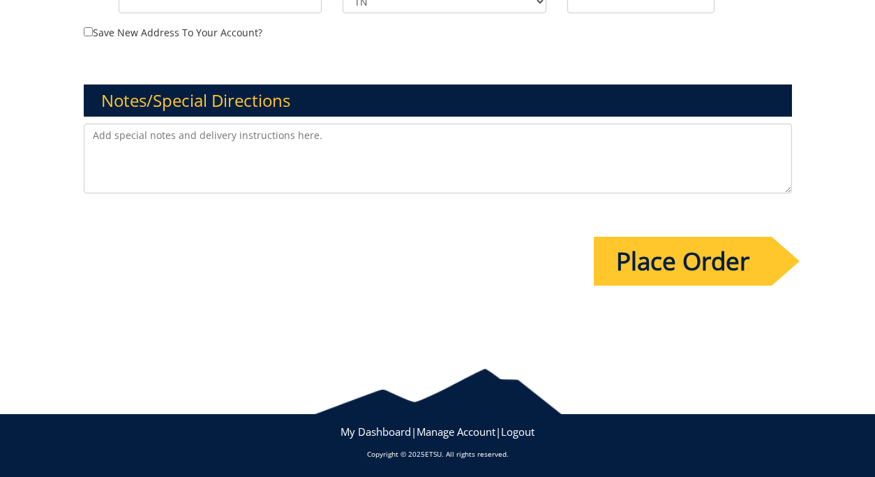
click at [640, 279] on input "Place Order" at bounding box center [683, 261] width 178 height 49
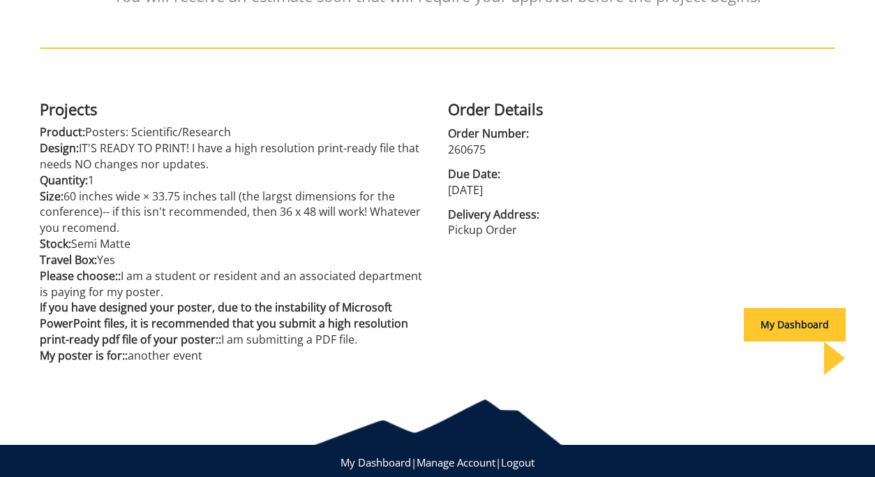
scroll to position [297, 0]
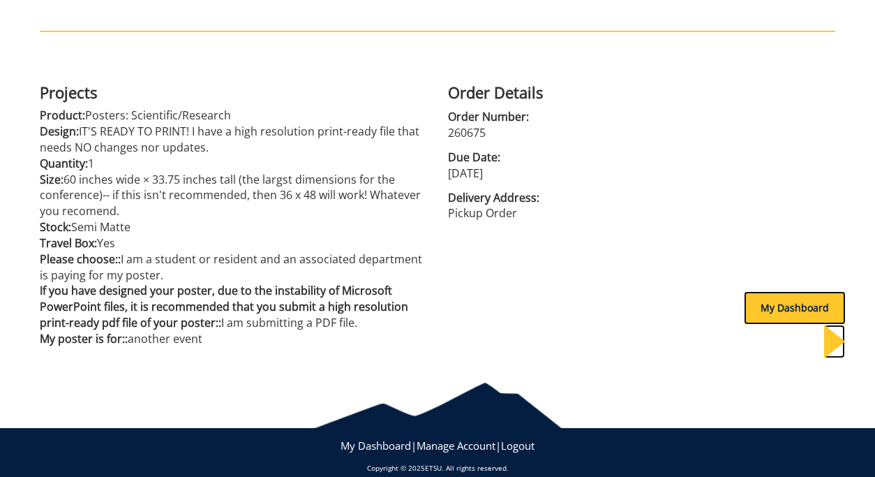
click at [775, 316] on div "My Dashboard" at bounding box center [795, 308] width 102 height 34
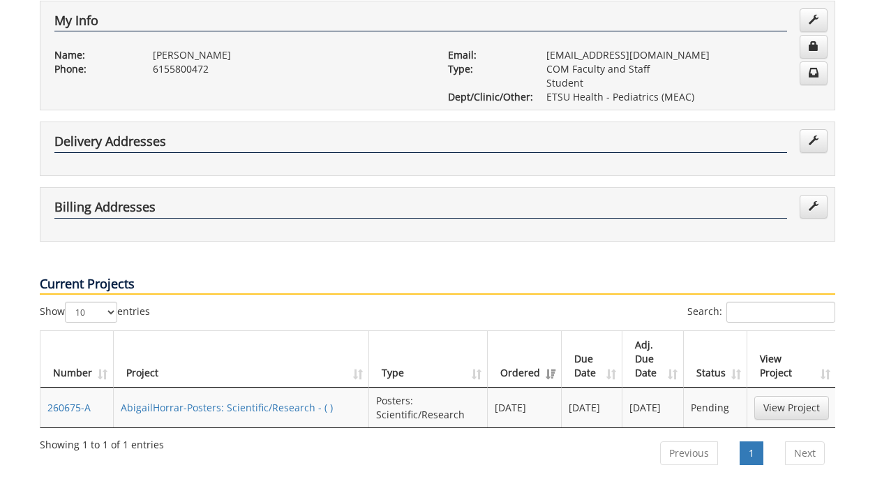
scroll to position [274, 0]
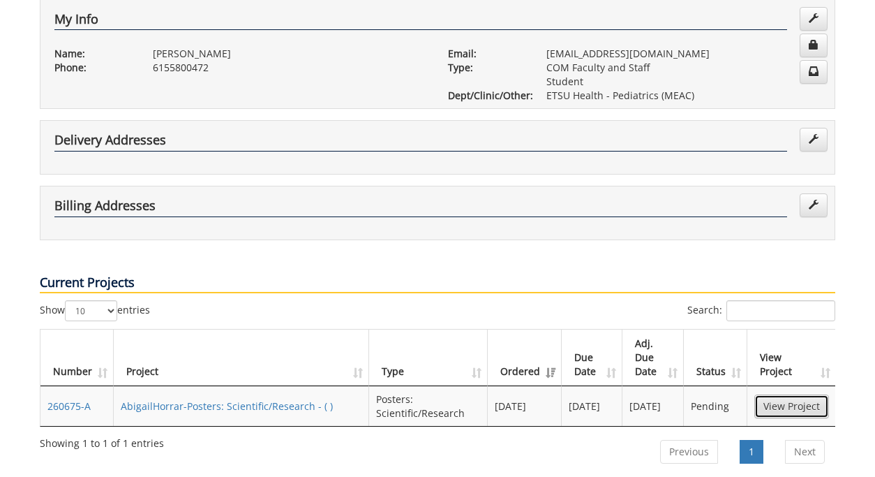
click at [807, 394] on link "View Project" at bounding box center [792, 406] width 75 height 24
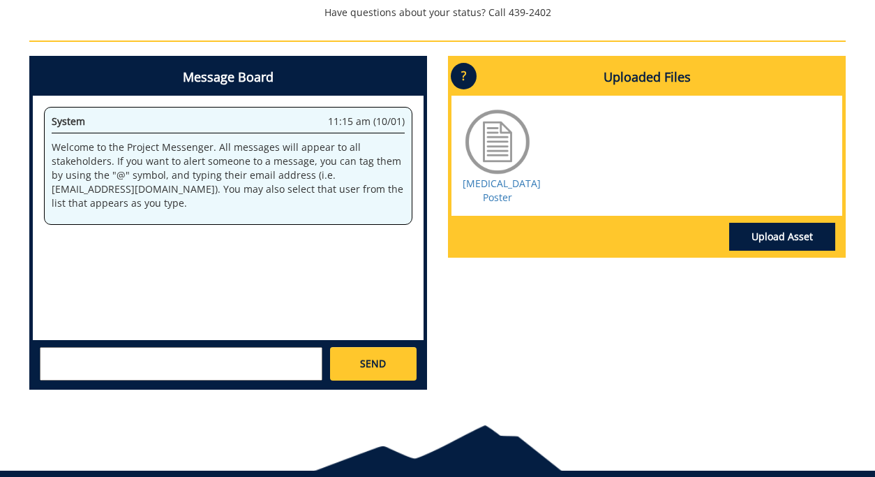
scroll to position [672, 0]
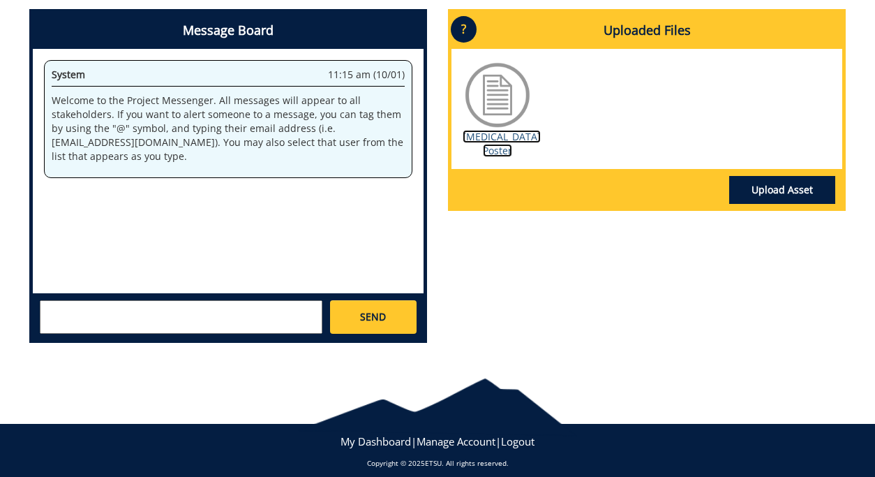
click at [500, 140] on link "[MEDICAL_DATA] Poster" at bounding box center [502, 143] width 78 height 27
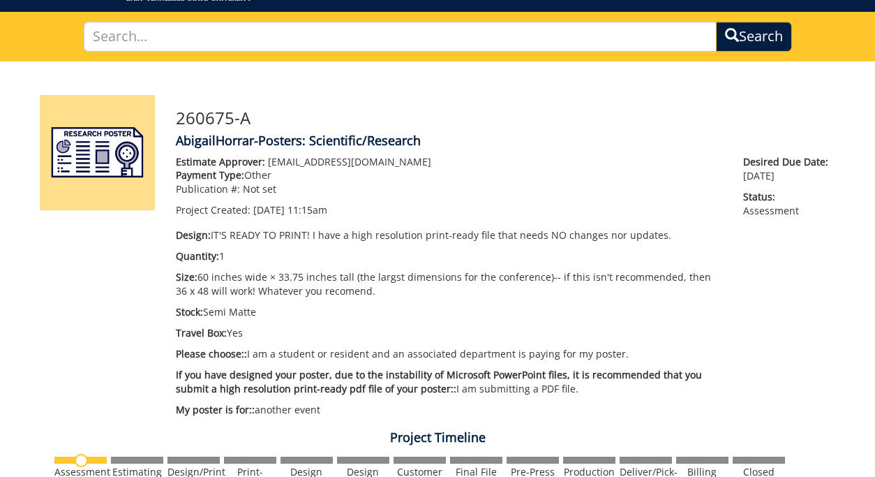
scroll to position [0, 0]
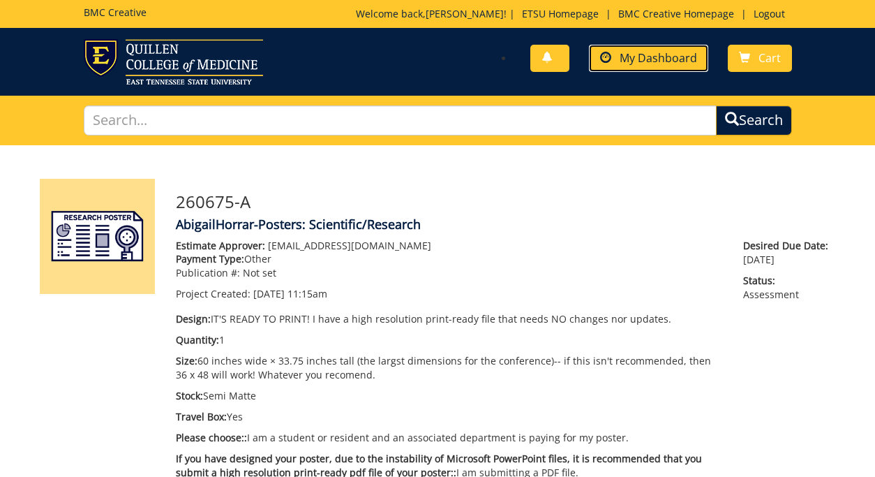
click at [644, 57] on span "My Dashboard" at bounding box center [658, 57] width 77 height 15
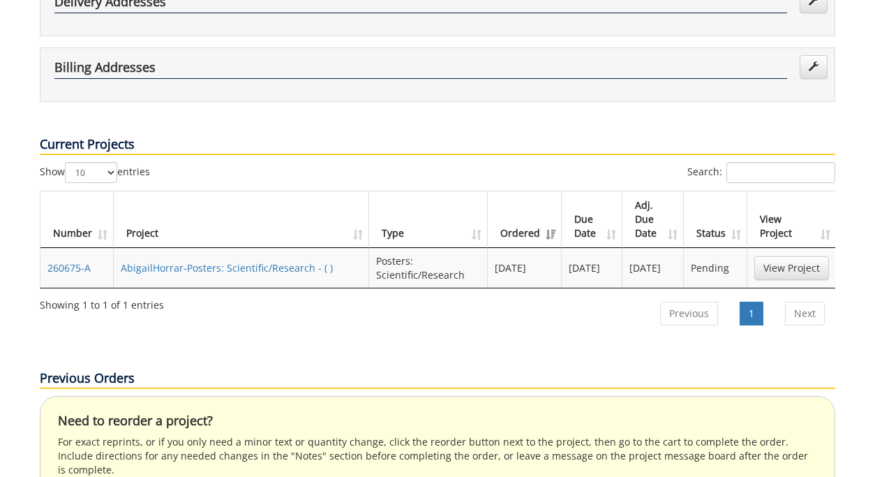
scroll to position [419, 0]
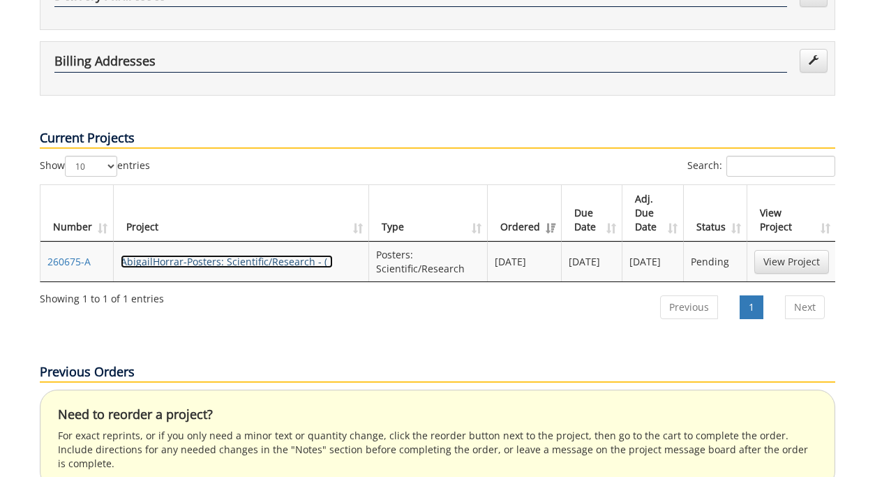
click at [280, 255] on link "AbigailHorrar-Posters: Scientific/Research - ( )" at bounding box center [227, 261] width 212 height 13
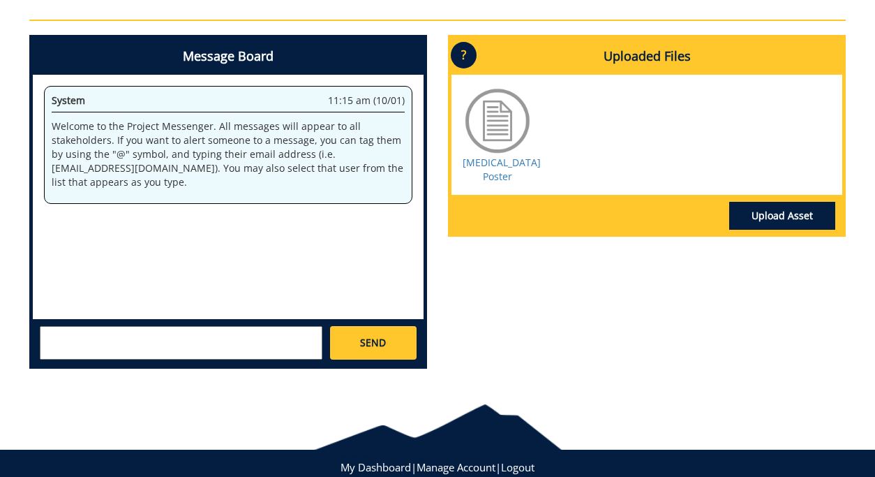
scroll to position [648, 0]
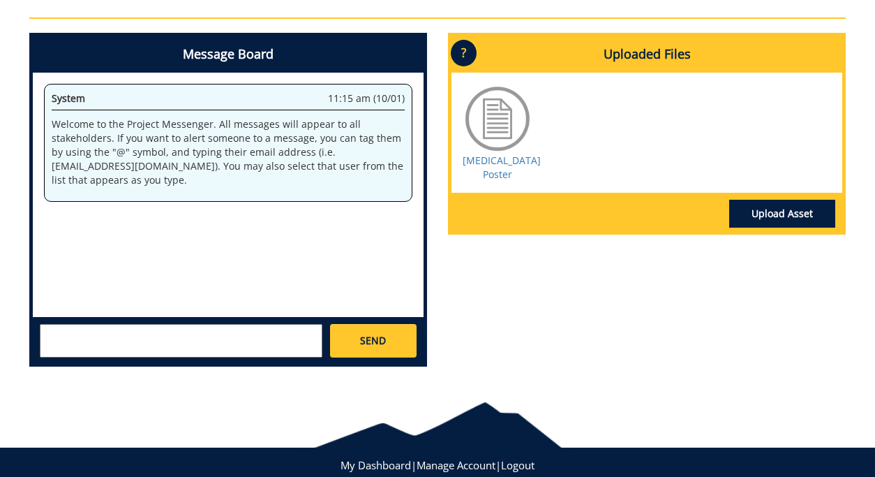
click at [212, 338] on textarea at bounding box center [181, 341] width 283 height 34
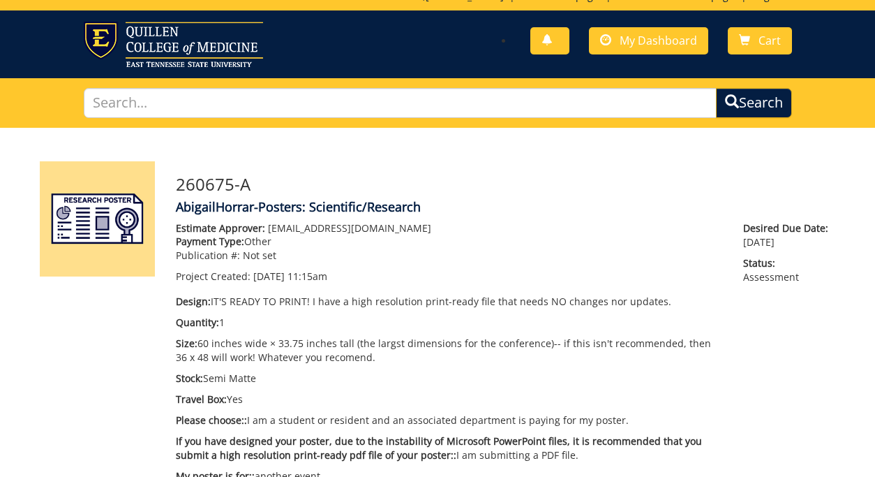
scroll to position [0, 0]
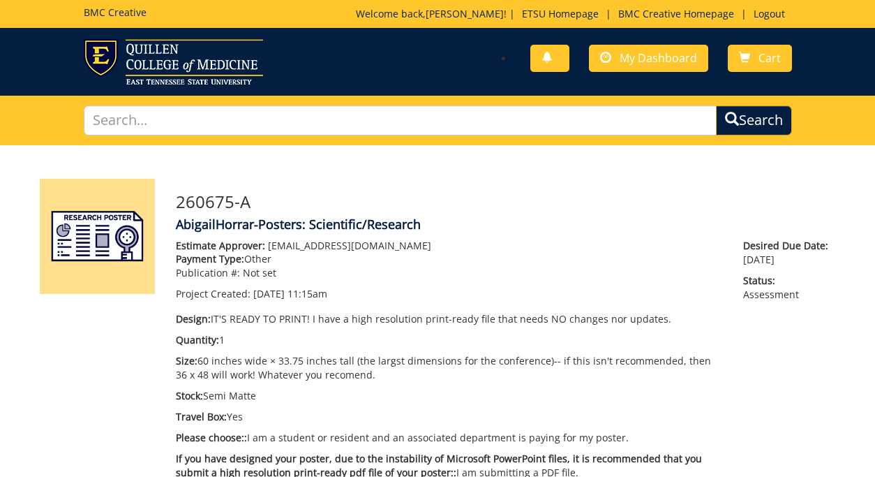
click at [769, 260] on p "Desired Due Date: [DATE]" at bounding box center [789, 253] width 92 height 28
click at [669, 51] on span "My Dashboard" at bounding box center [658, 57] width 77 height 15
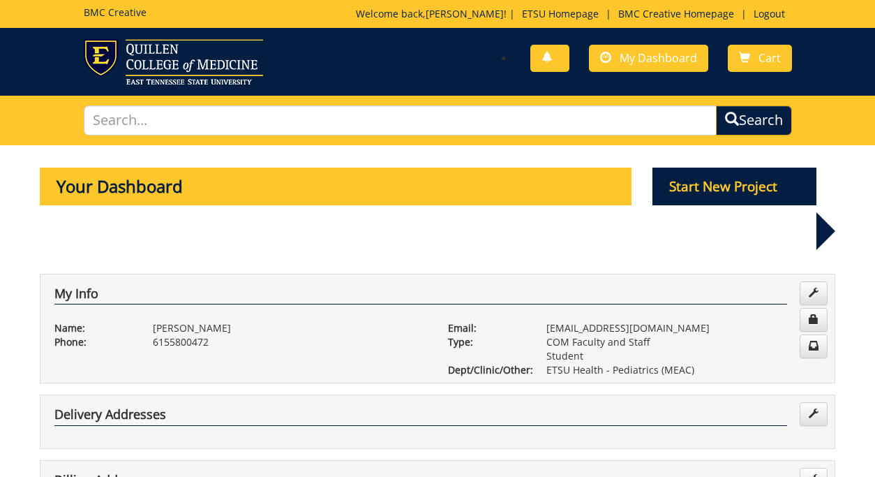
scroll to position [101, 0]
